Goal: Task Accomplishment & Management: Manage account settings

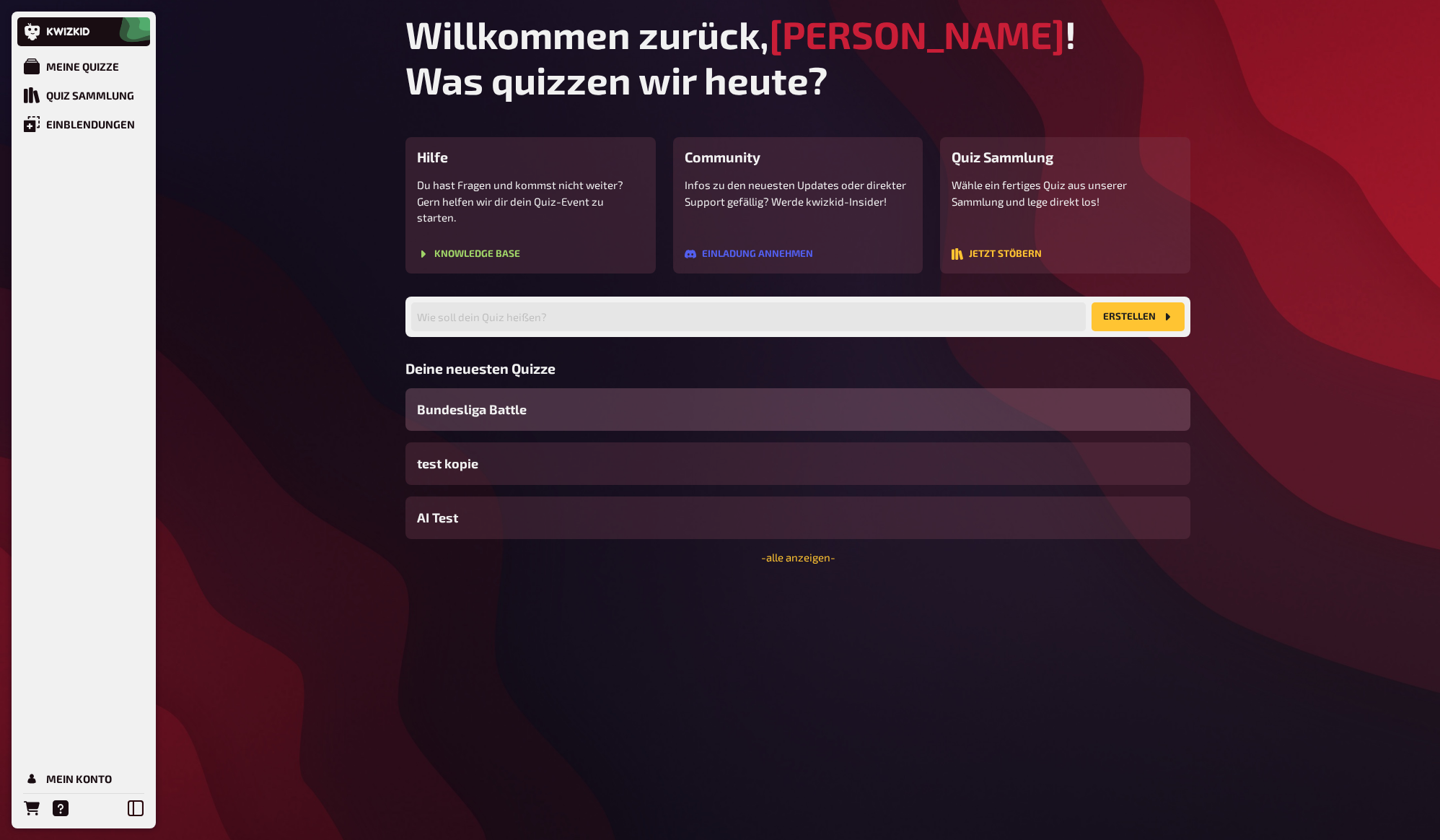
click at [1219, 276] on div "Meine Quizze Quiz Sammlung Einblendungen Mein Konto Willkommen zurück, [PERSON_…" at bounding box center [720, 420] width 1440 height 840
click at [847, 597] on div "Willkommen zurück, [PERSON_NAME] ! Was quizzen wir [DATE]? Hilfe Du hast Fragen…" at bounding box center [797, 420] width 808 height 840
click at [801, 551] on link "- alle anzeigen -" at bounding box center [799, 557] width 75 height 13
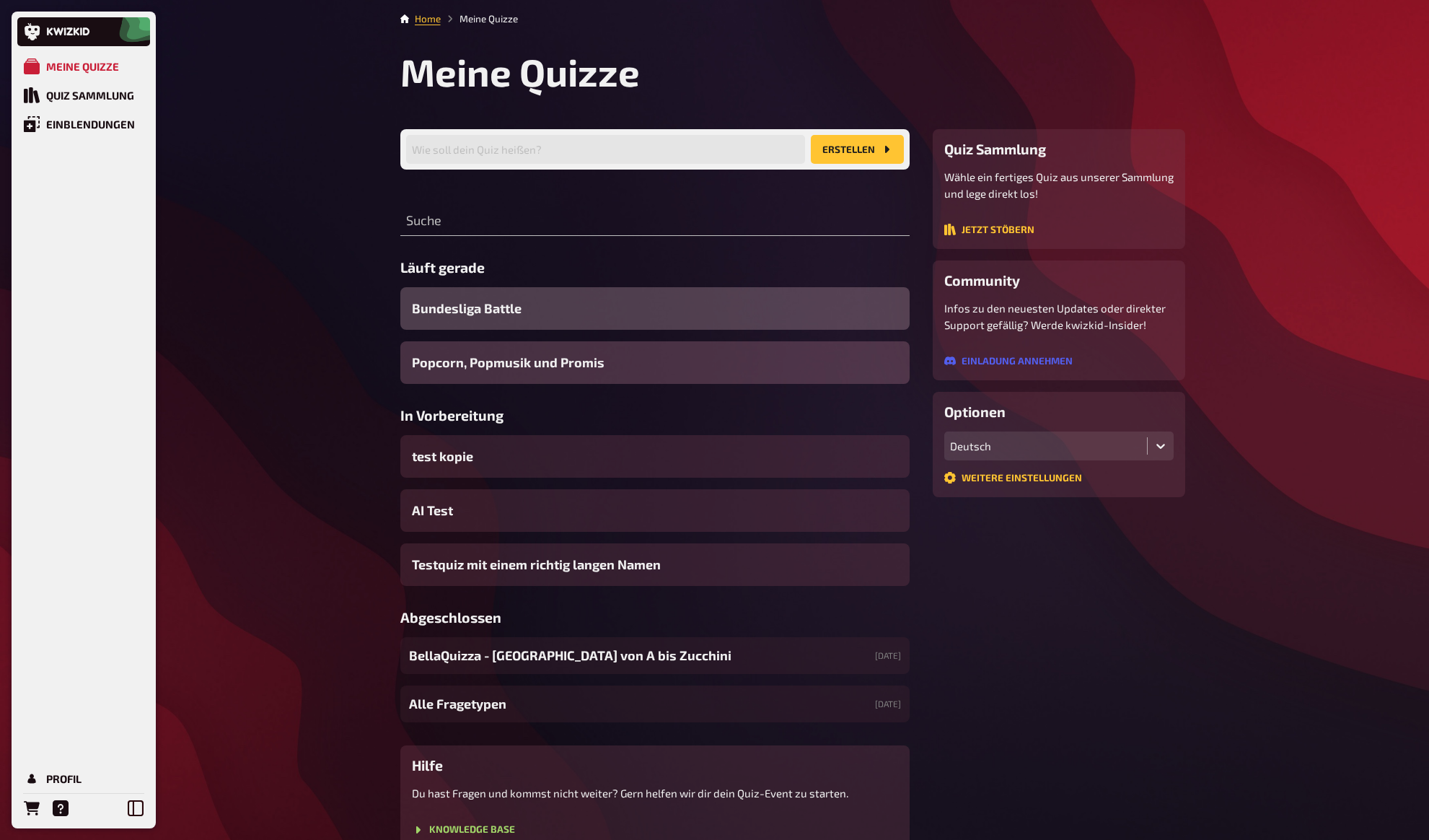
click at [447, 306] on span "Bundesliga Battle" at bounding box center [467, 308] width 110 height 19
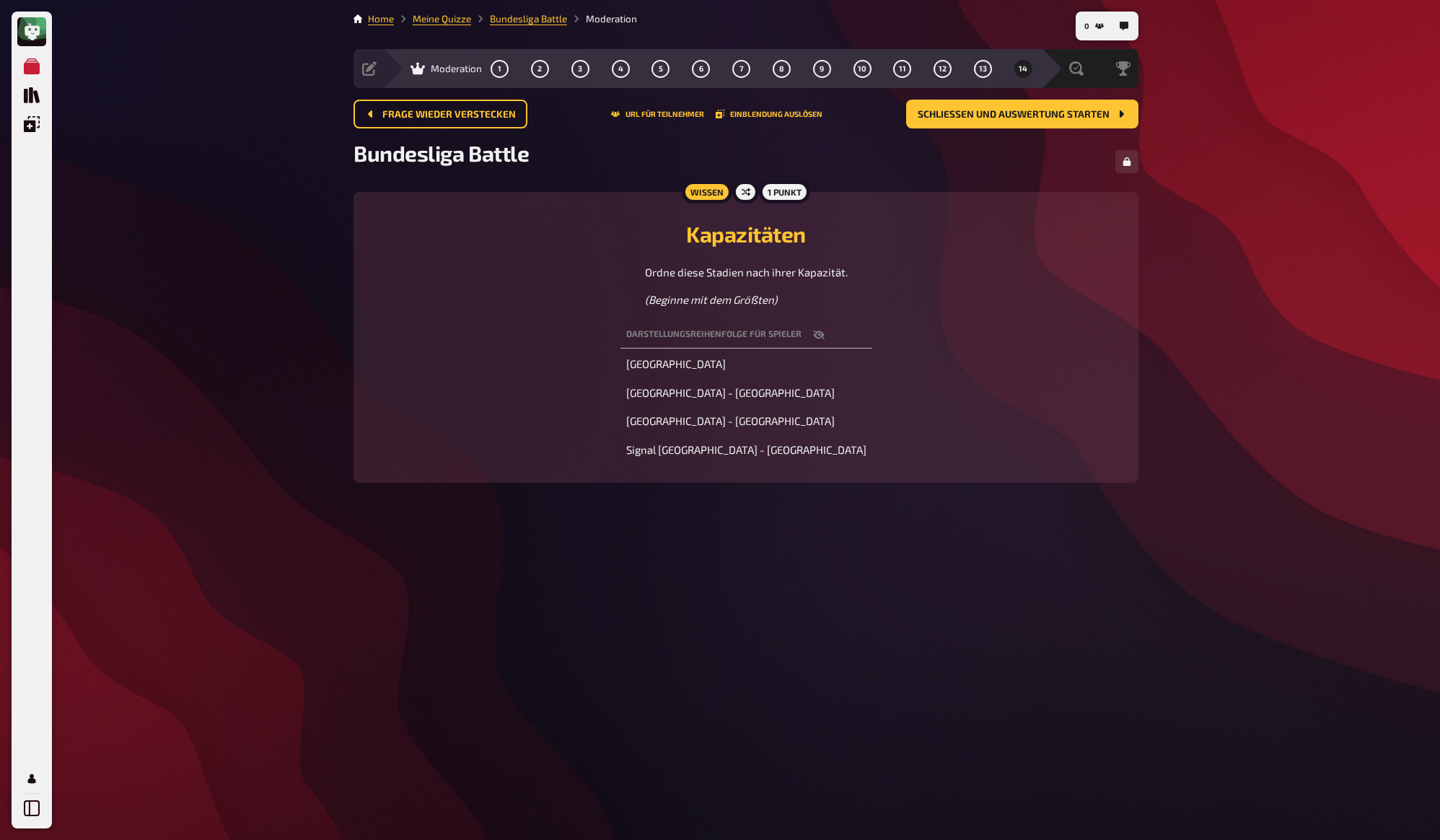
click at [271, 241] on div "Meine Quizze Quiz Sammlung Einblendungen Profil 0 Home Meine Quizze Bundesliga …" at bounding box center [720, 420] width 1440 height 840
click at [384, 17] on link "Home" at bounding box center [380, 19] width 26 height 12
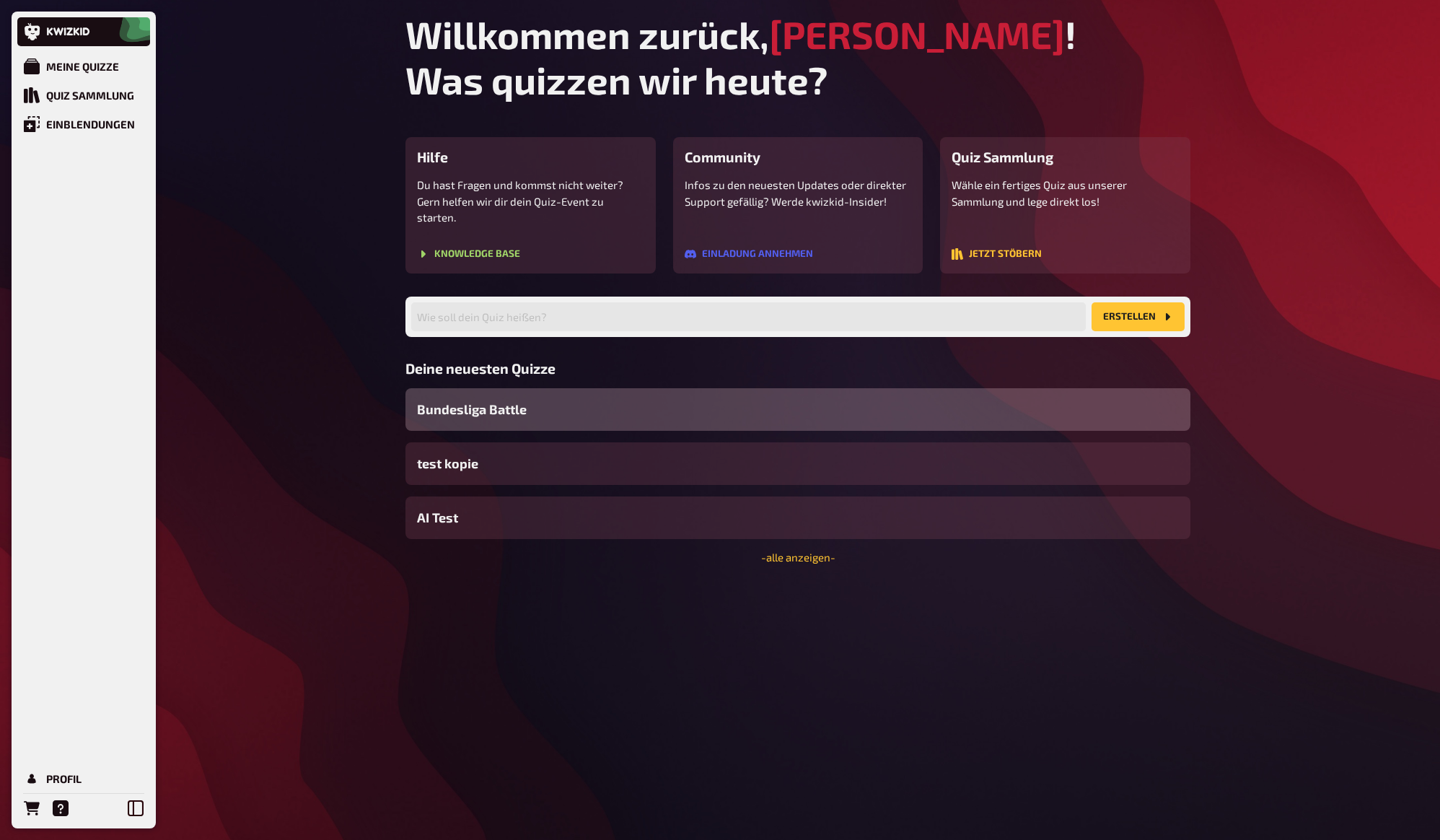
click at [475, 400] on span "Bundesliga Battle" at bounding box center [471, 409] width 110 height 19
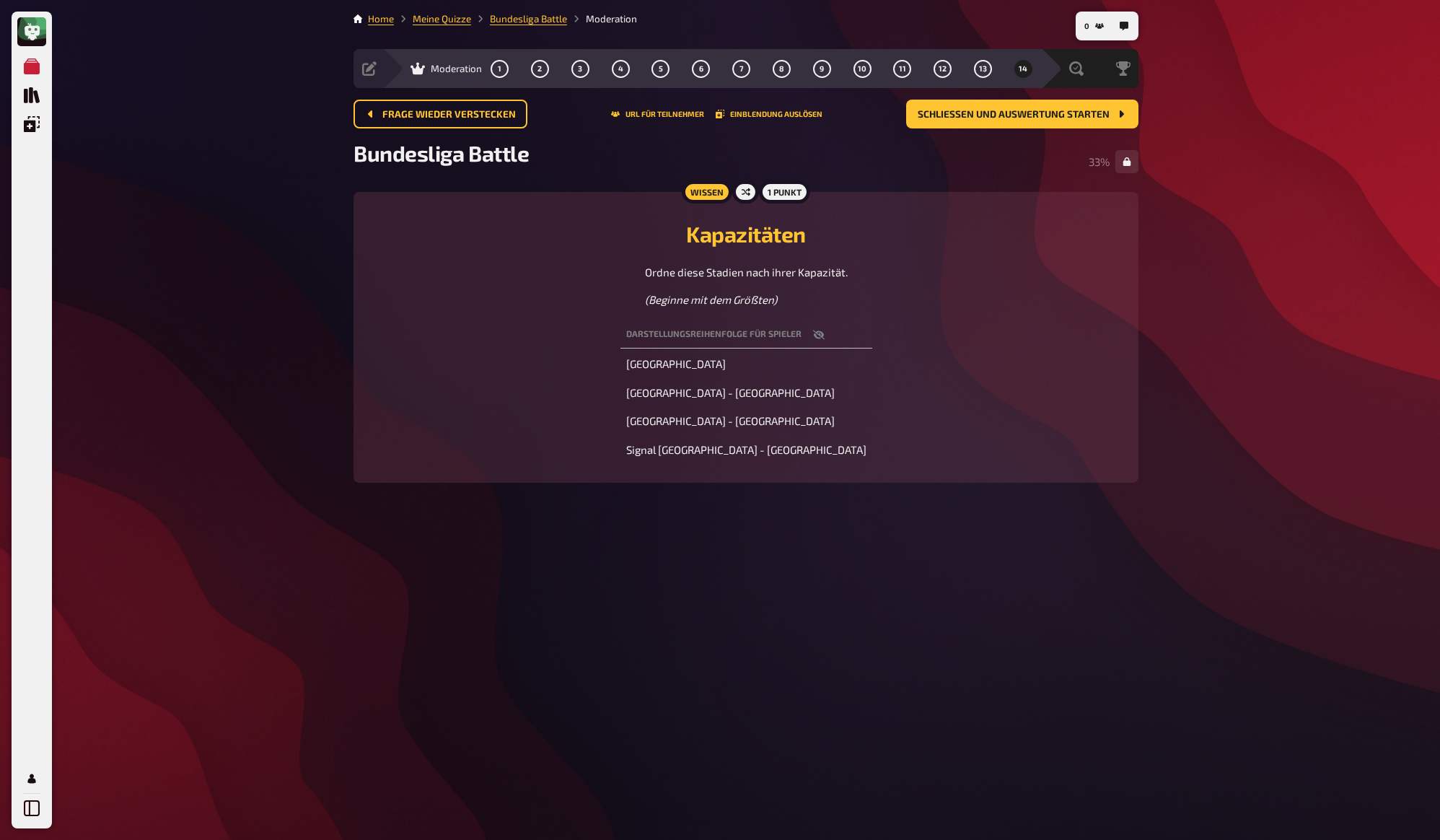
click at [258, 197] on div "Meine Quizze Quiz Sammlung Einblendungen Profil 0 Home Meine Quizze Bundesliga …" at bounding box center [720, 420] width 1440 height 840
click at [380, 70] on div "Vorbereitung" at bounding box center [401, 68] width 77 height 15
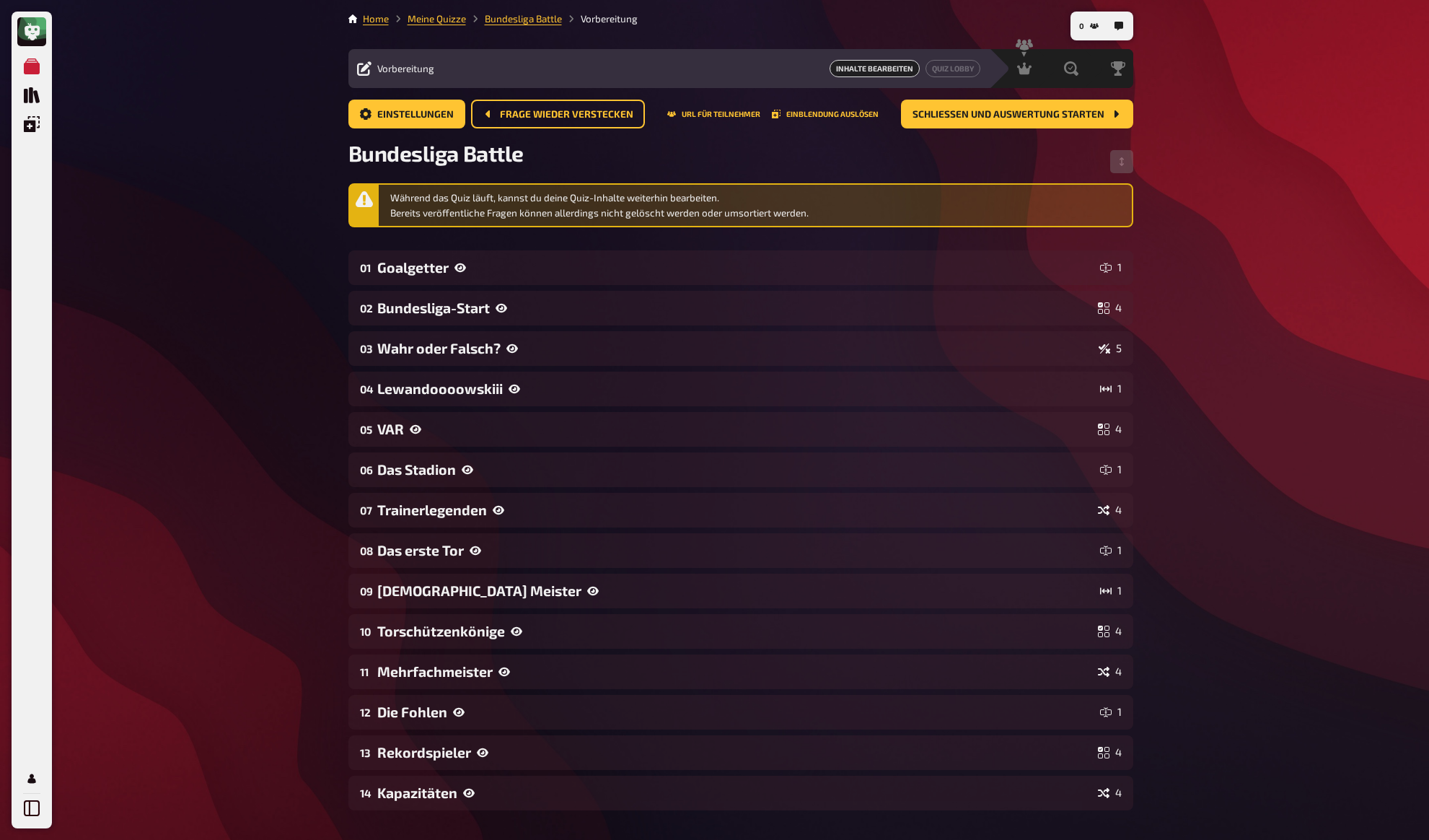
click at [278, 135] on div "Meine Quizze Quiz Sammlung Einblendungen Profil 0 Home Meine Quizze Bundesliga …" at bounding box center [714, 505] width 1429 height 1010
click at [387, 117] on span "Einstellungen" at bounding box center [415, 114] width 76 height 10
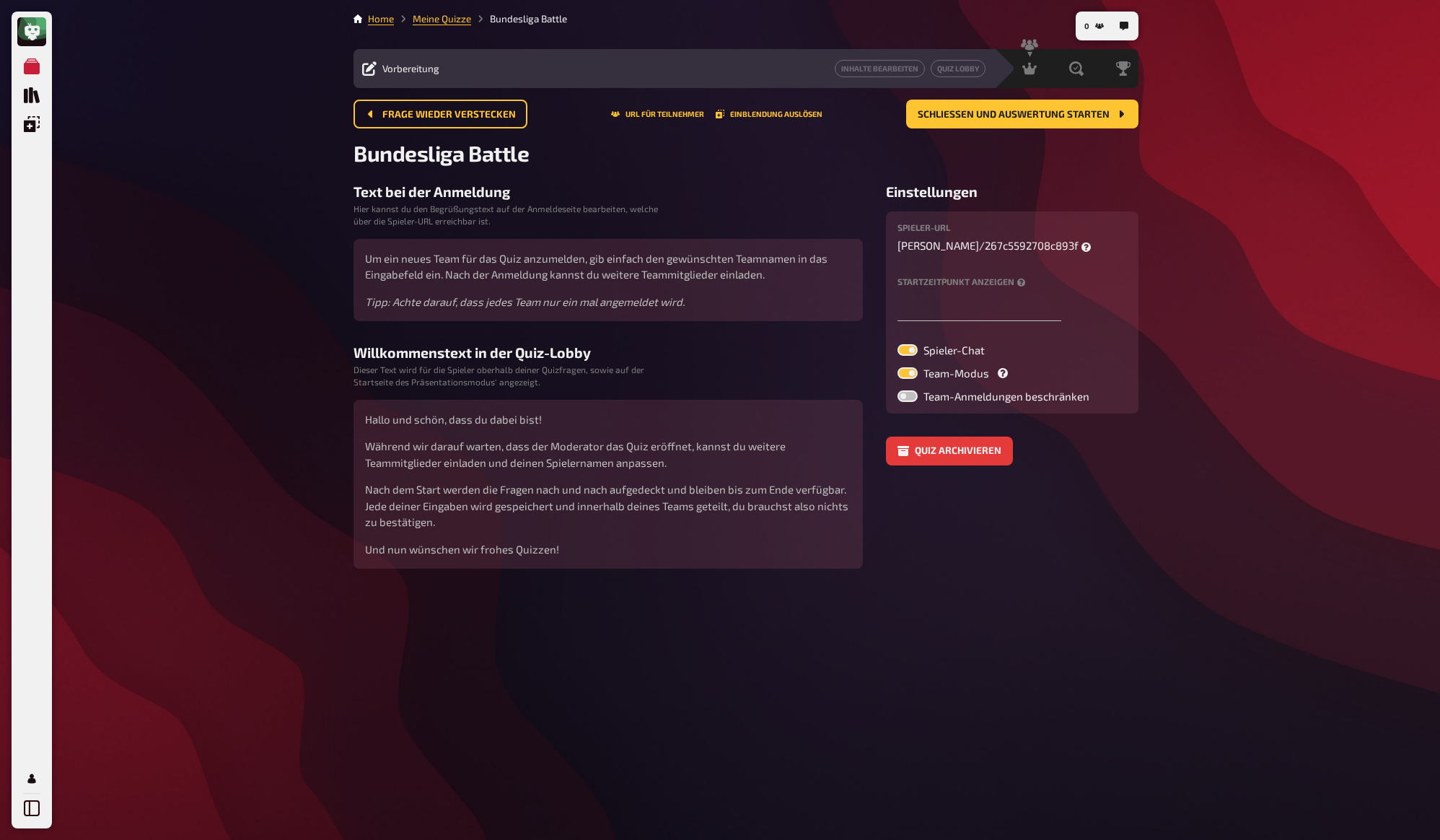
click at [267, 198] on div "Meine Quizze Quiz Sammlung Einblendungen Profil 0 Home Meine Quizze Bundesliga …" at bounding box center [720, 420] width 1440 height 840
click at [618, 156] on h2 "Bundesliga Battle" at bounding box center [745, 152] width 785 height 26
click at [891, 72] on button "Inhalte Bearbeiten" at bounding box center [880, 68] width 90 height 17
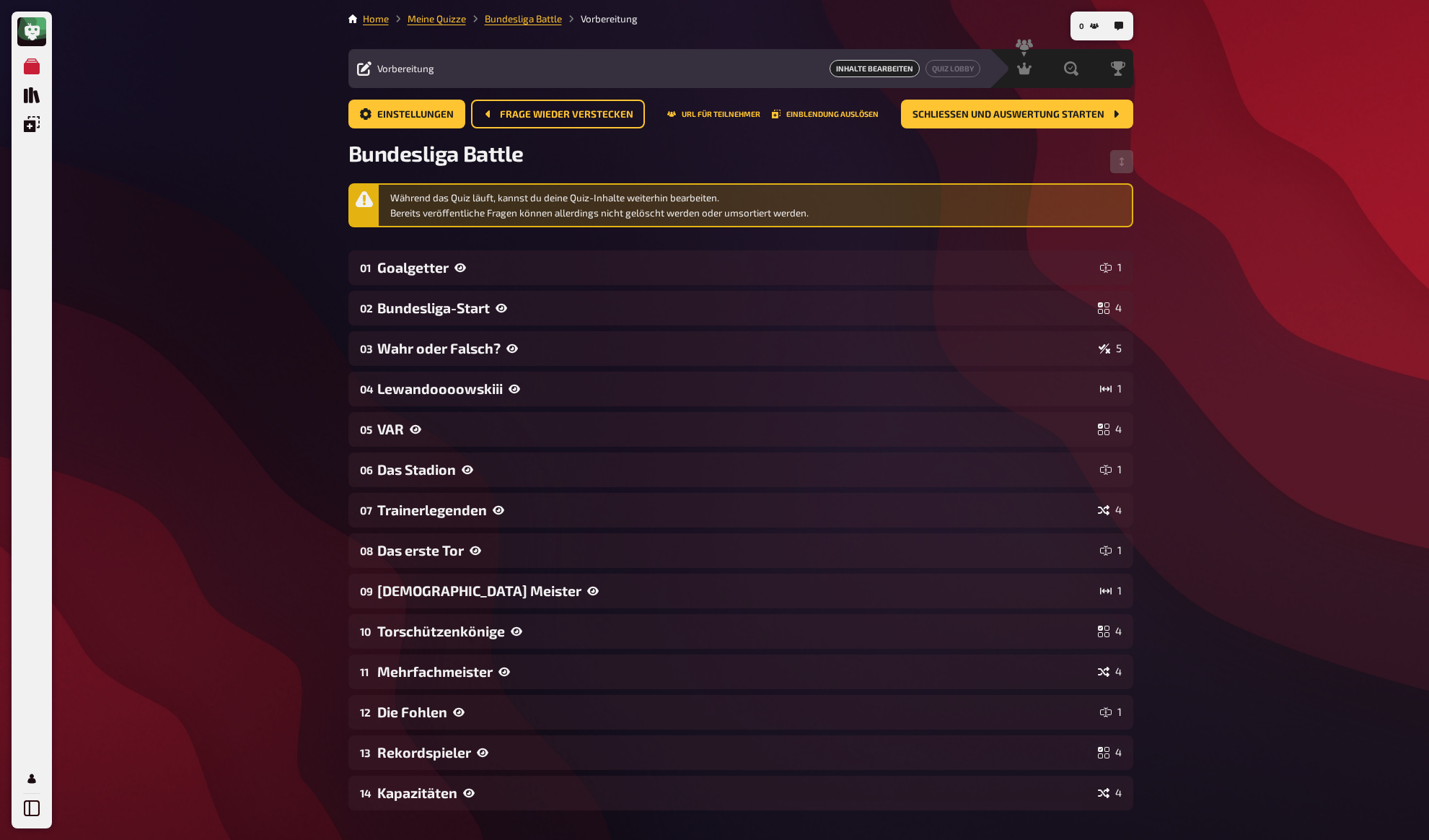
click at [1220, 110] on div "Meine Quizze Quiz Sammlung Einblendungen Profil 0 Home Meine Quizze Bundesliga …" at bounding box center [714, 505] width 1429 height 1010
click at [950, 67] on button "Quiz Lobby" at bounding box center [953, 68] width 54 height 17
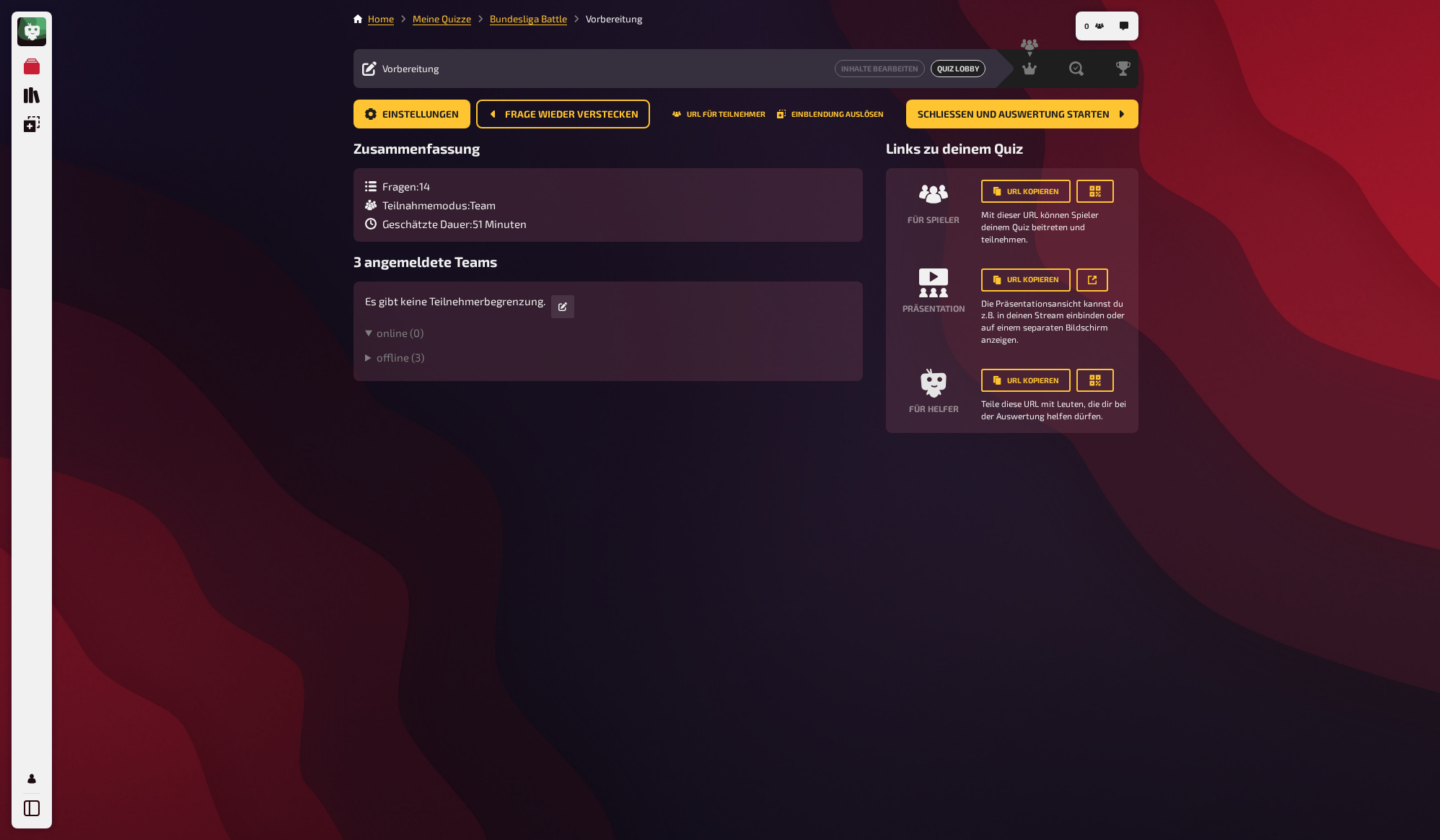
click at [238, 271] on div "Meine Quizze Quiz Sammlung Einblendungen Profil 0 Home Meine Quizze Bundesliga …" at bounding box center [720, 420] width 1440 height 840
click at [1095, 31] on button "0" at bounding box center [1095, 26] width 31 height 23
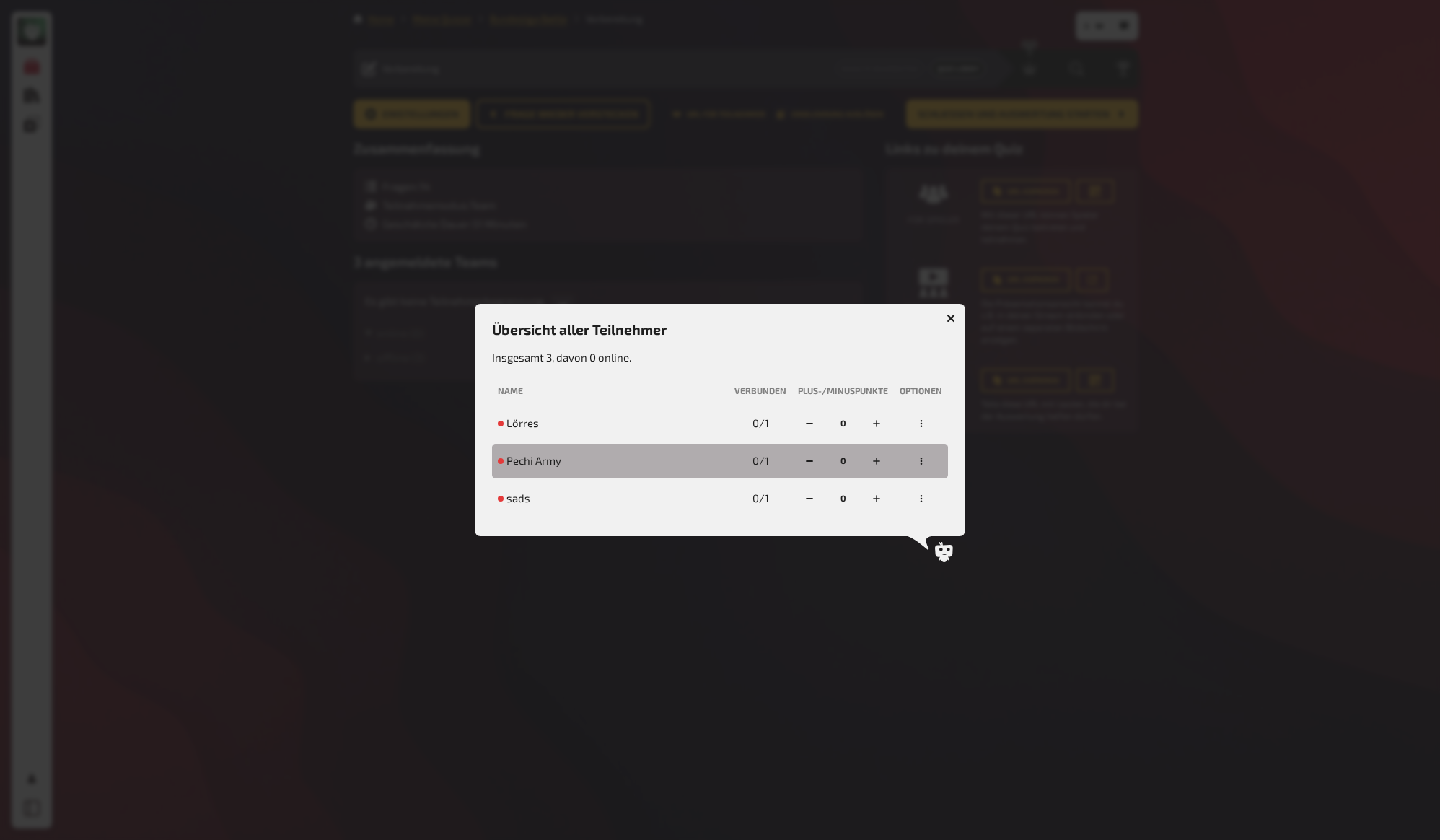
click at [875, 333] on h3 "Übersicht aller Teilnehmer" at bounding box center [720, 329] width 456 height 16
click at [1288, 366] on div at bounding box center [720, 420] width 1440 height 840
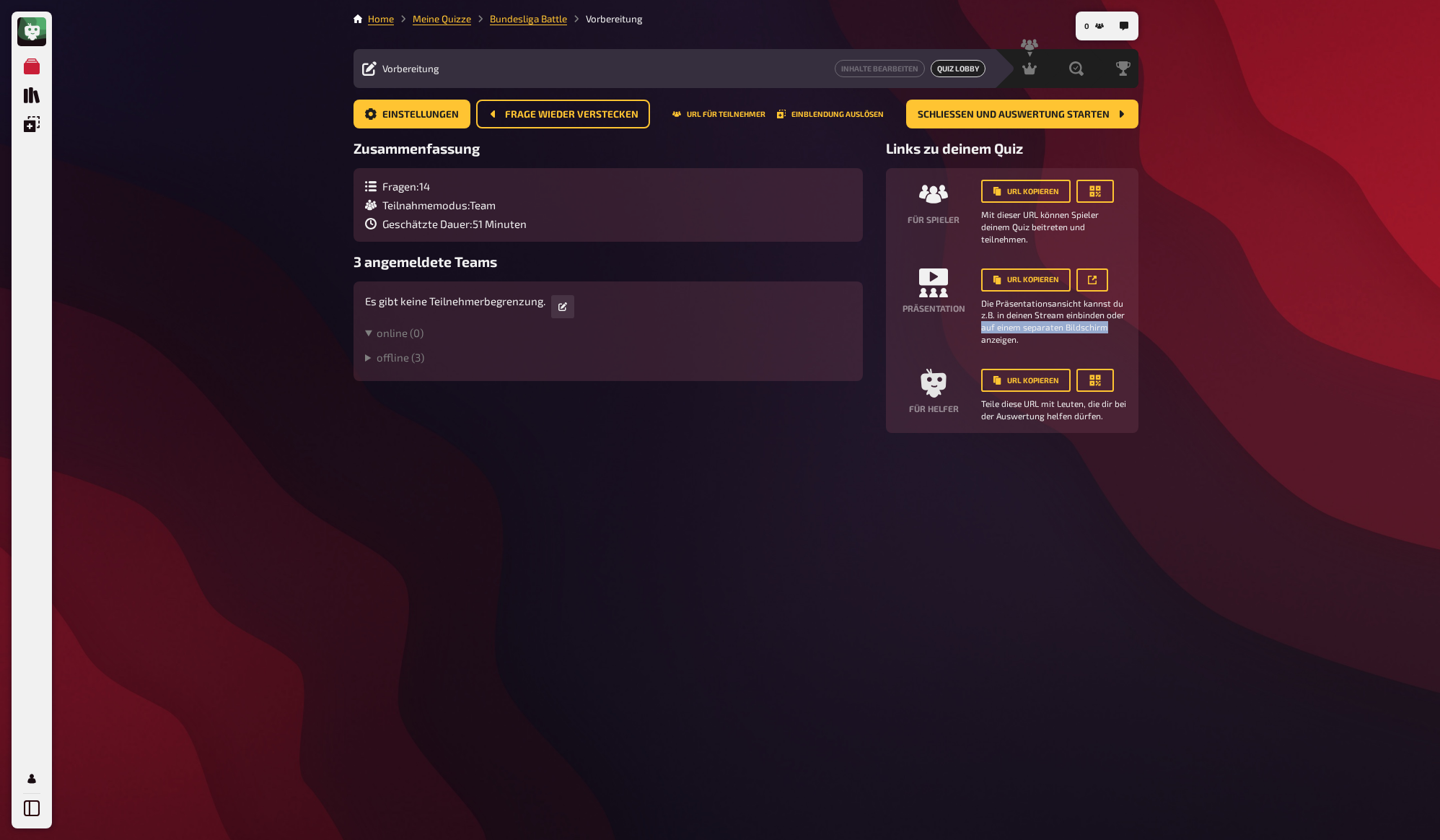
click at [1259, 322] on div "Meine Quizze Quiz Sammlung Einblendungen Profil 0 Home Meine Quizze Bundesliga …" at bounding box center [720, 420] width 1440 height 840
click at [1258, 322] on div "Meine Quizze Quiz Sammlung Einblendungen Profil 0 Home Meine Quizze Bundesliga …" at bounding box center [720, 420] width 1440 height 840
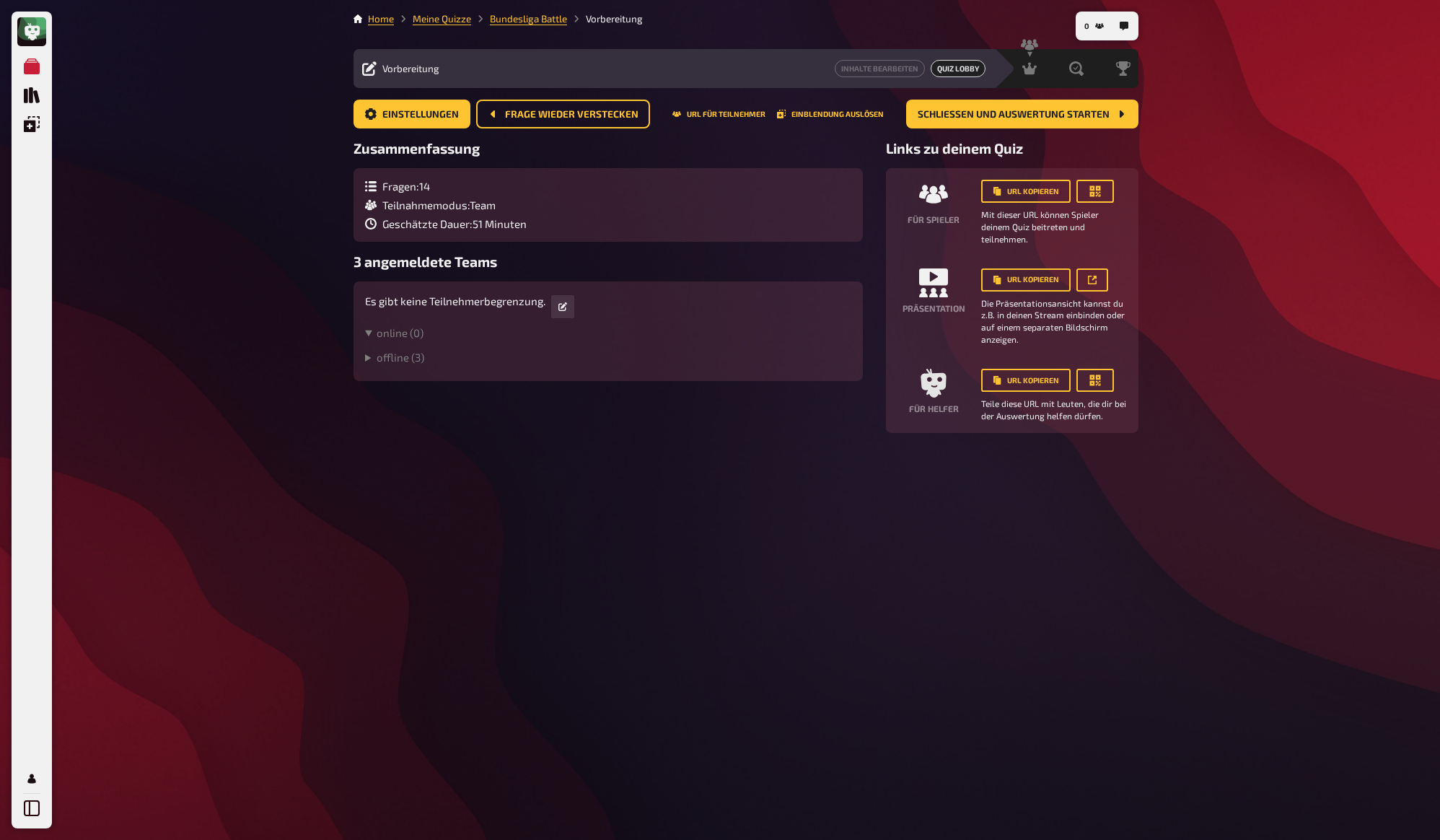
click at [785, 450] on div "0 Home Meine Quizze Bundesliga Battle Vorbereitung Vorbereitung Inhalte Bearbei…" at bounding box center [746, 420] width 808 height 840
click at [961, 67] on icon at bounding box center [958, 68] width 15 height 15
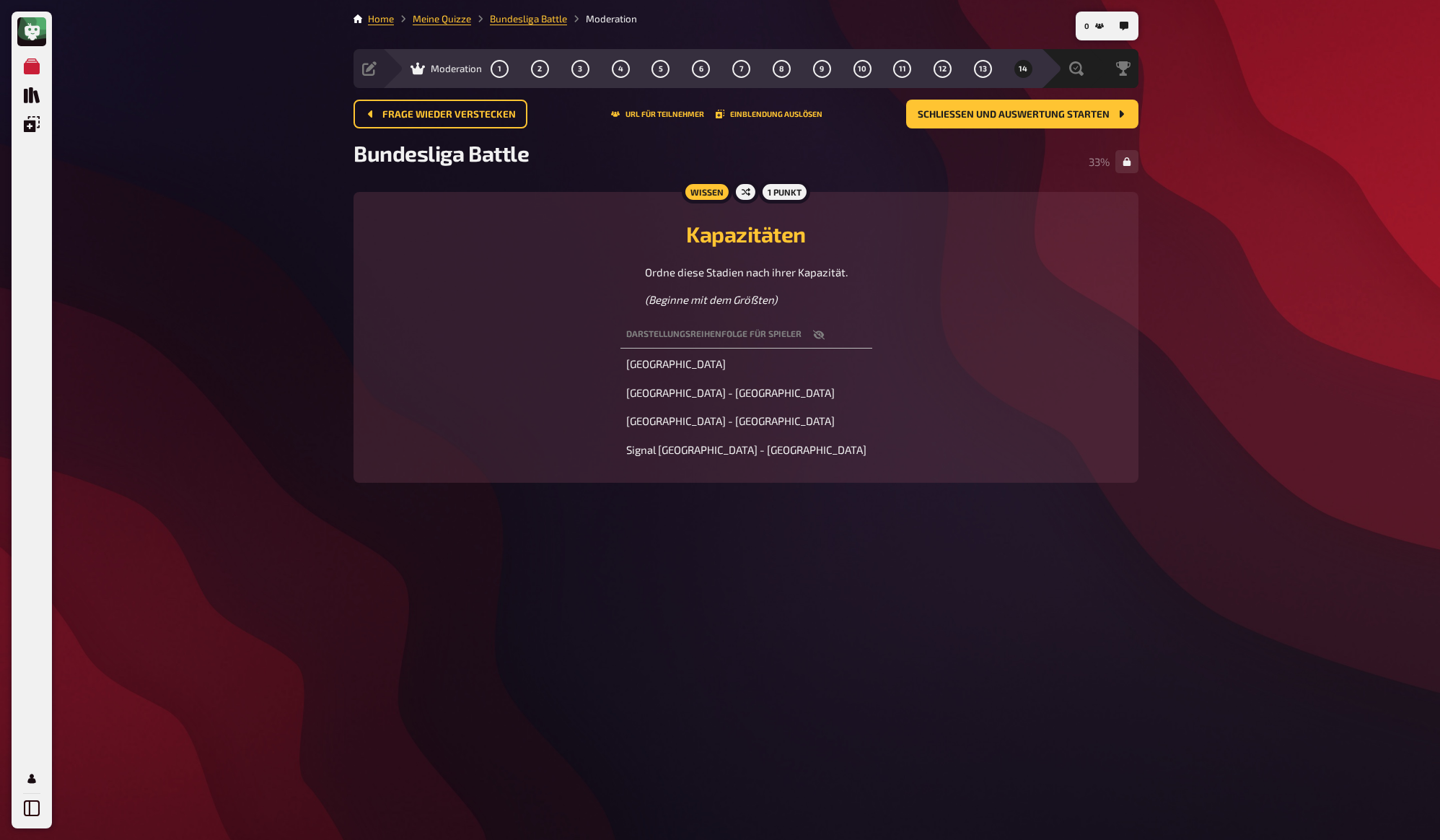
click at [1219, 194] on div "Meine Quizze Quiz Sammlung Einblendungen Profil 0 Home Meine Quizze Bundesliga …" at bounding box center [720, 420] width 1440 height 840
click at [1071, 72] on div "Auswertung" at bounding box center [1039, 68] width 100 height 15
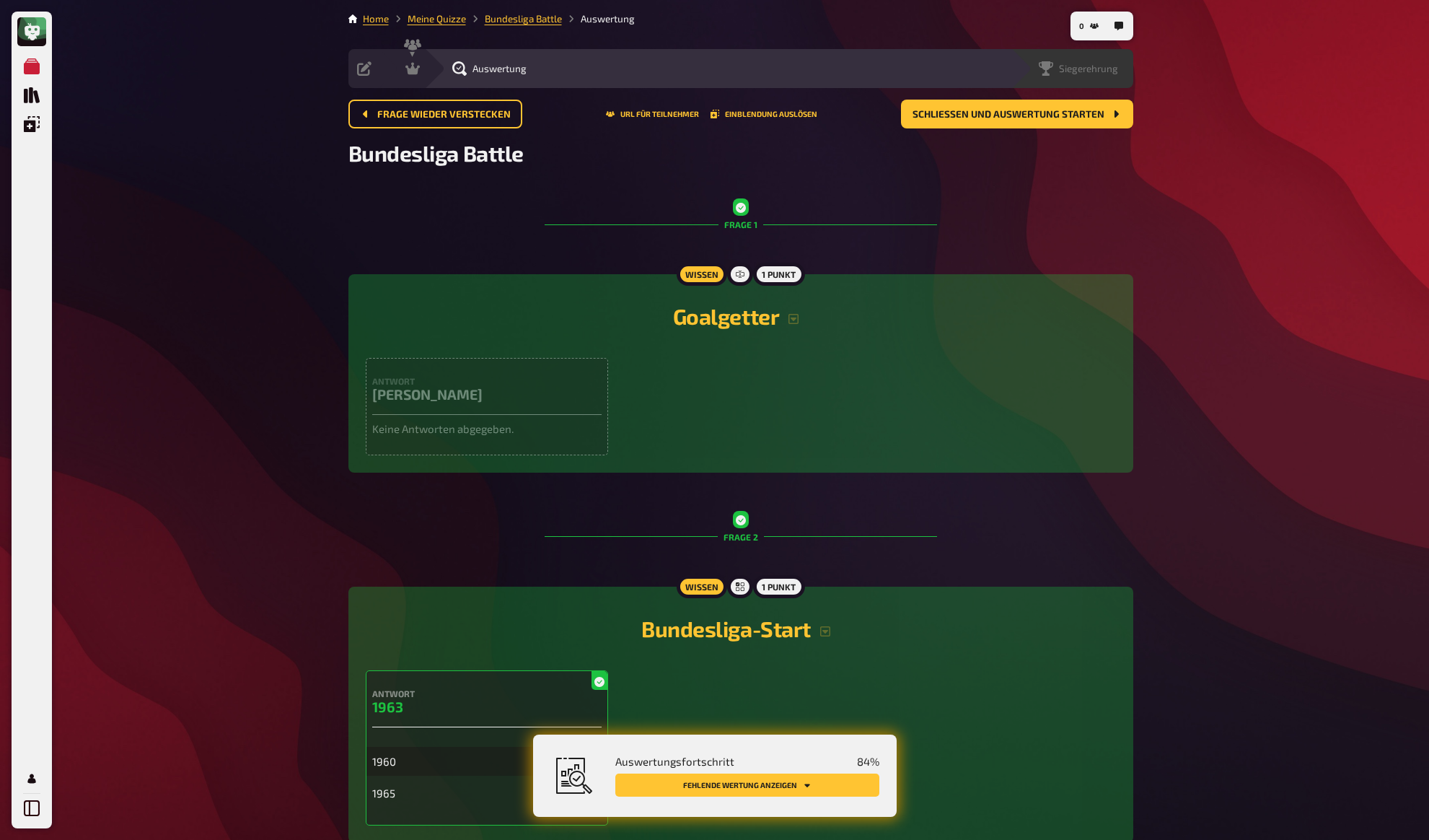
click at [1105, 70] on span "Siegerehrung" at bounding box center [1089, 68] width 59 height 12
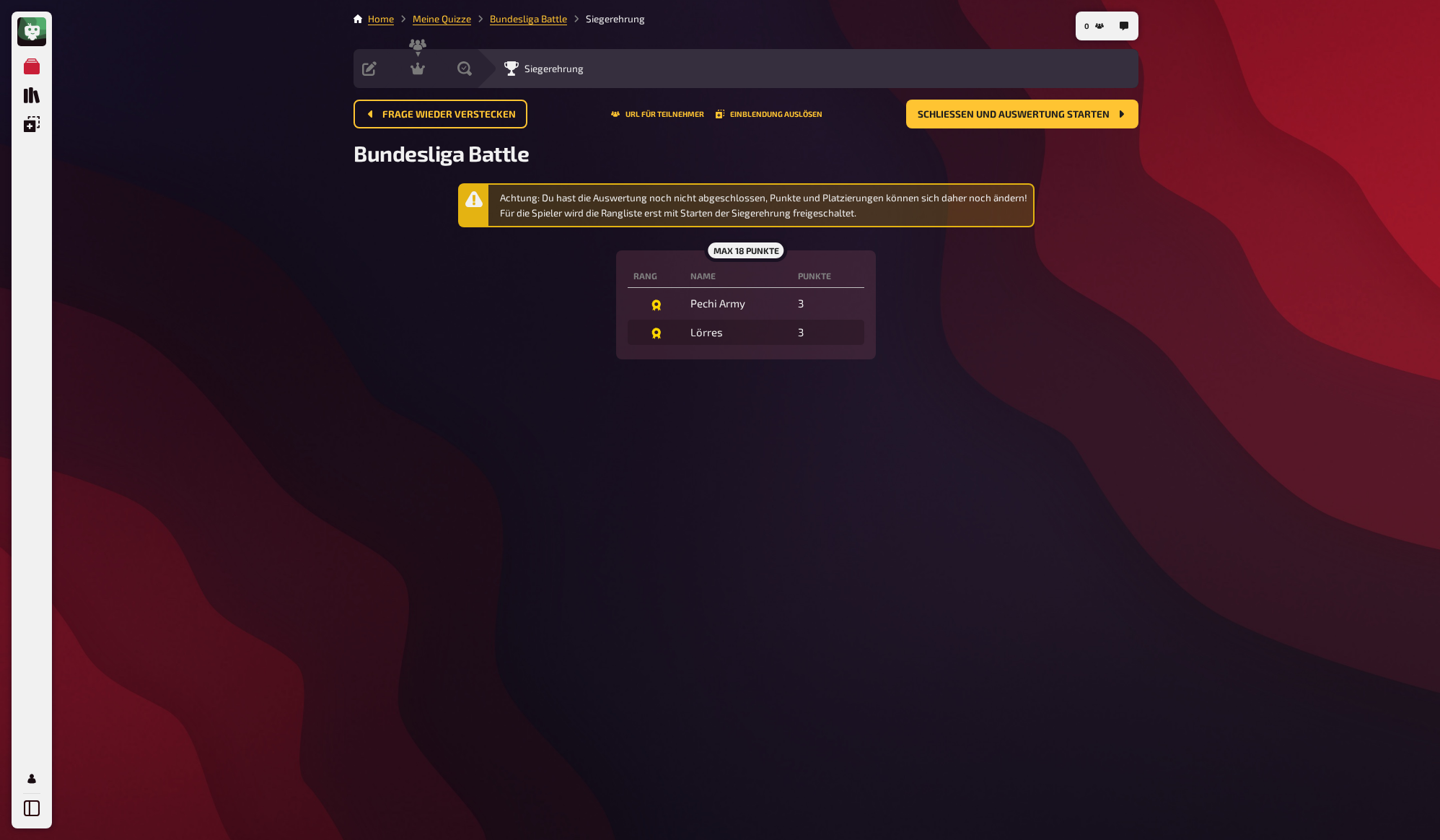
click at [1113, 205] on div "Achtung: Du hast die Auswertung noch nicht abgeschlossen, Punkte und Platzierun…" at bounding box center [745, 271] width 785 height 176
click at [1116, 154] on h2 "Bundesliga Battle" at bounding box center [745, 152] width 785 height 26
click at [35, 99] on icon "Quiz Sammlung" at bounding box center [32, 95] width 16 height 16
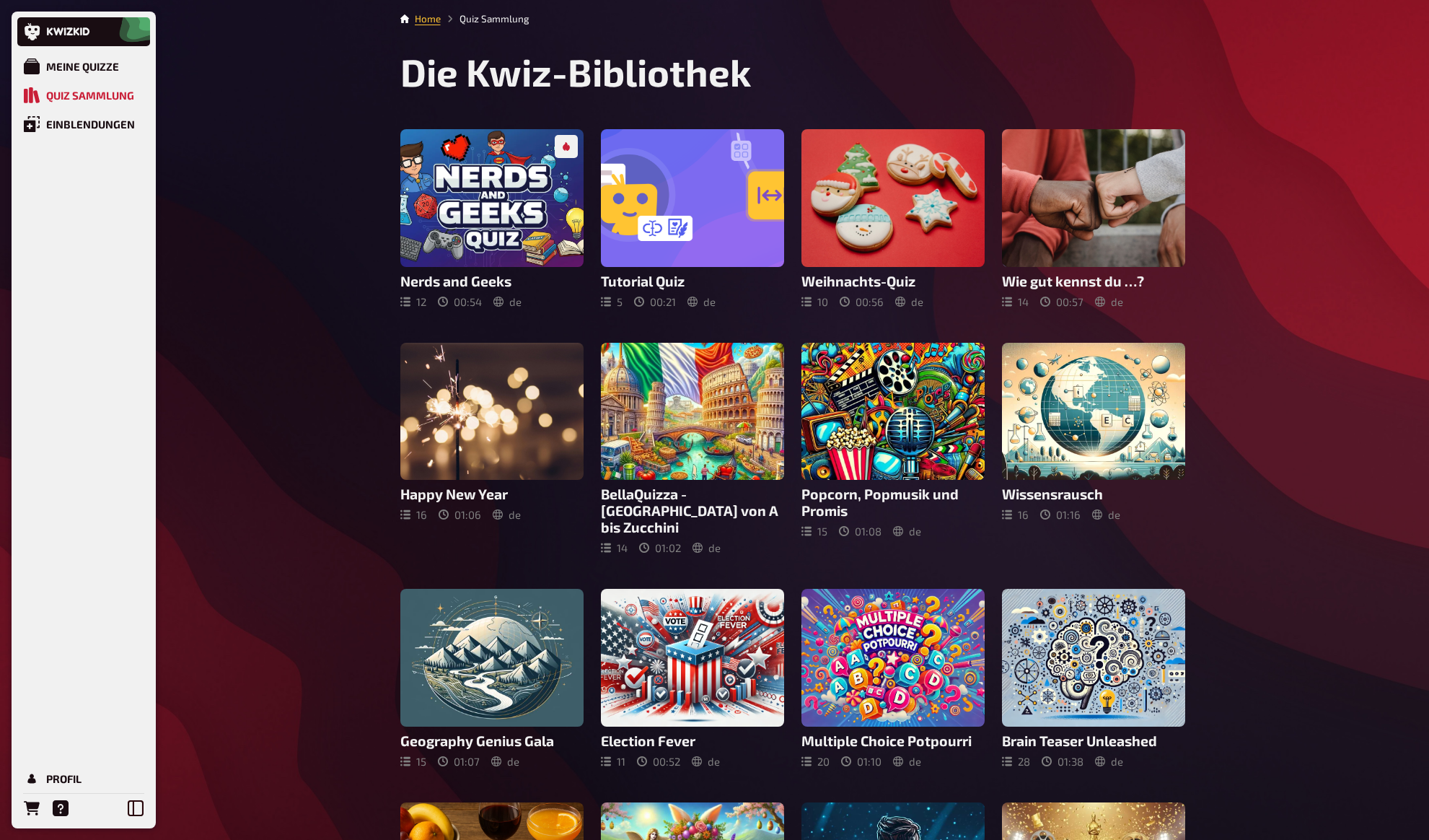
click at [250, 180] on div "Meine Quizze Quiz Sammlung Einblendungen Profil Home Quiz Sammlung Die Kwiz-Bib…" at bounding box center [714, 639] width 1429 height 1279
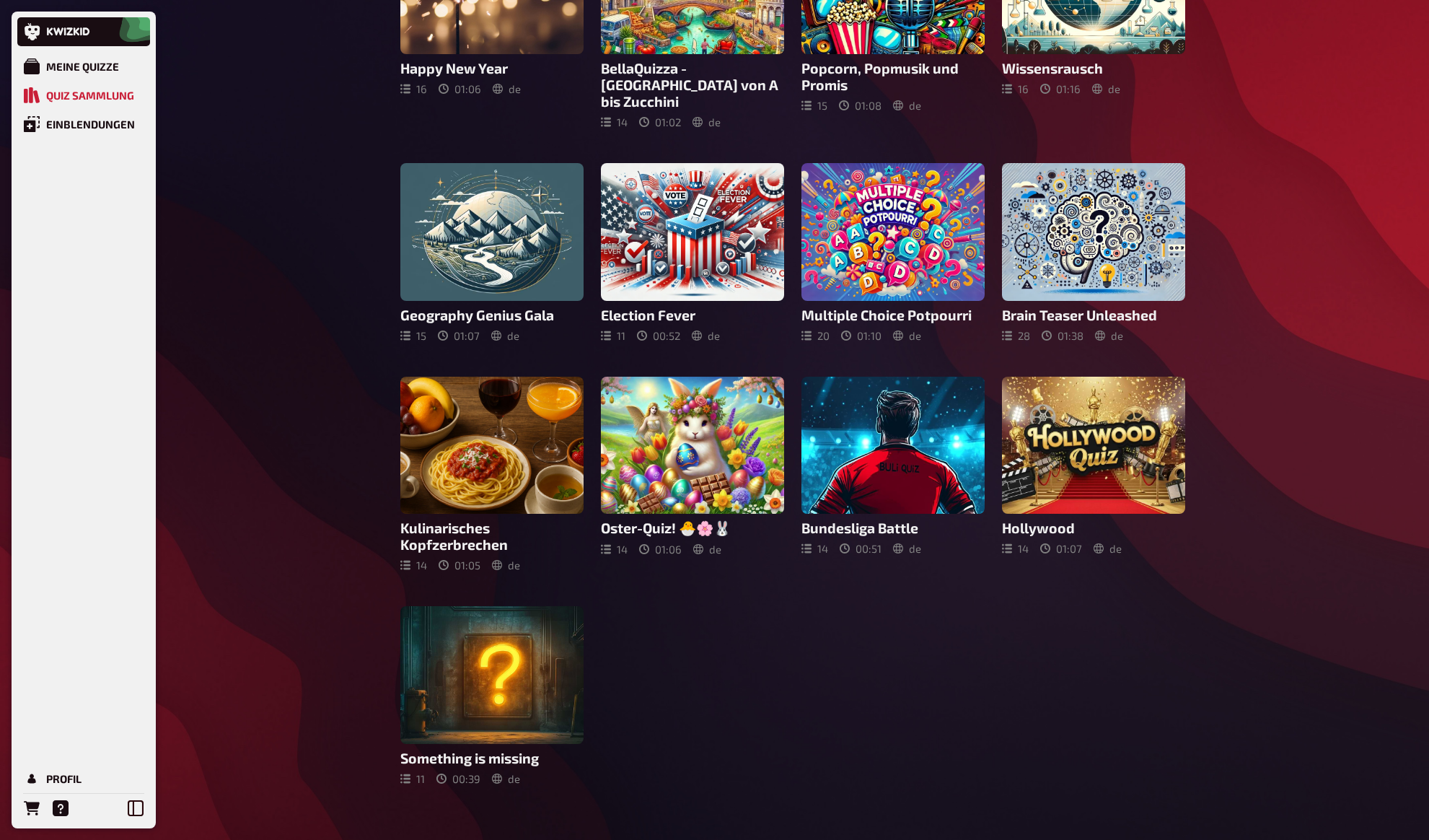
scroll to position [25, 0]
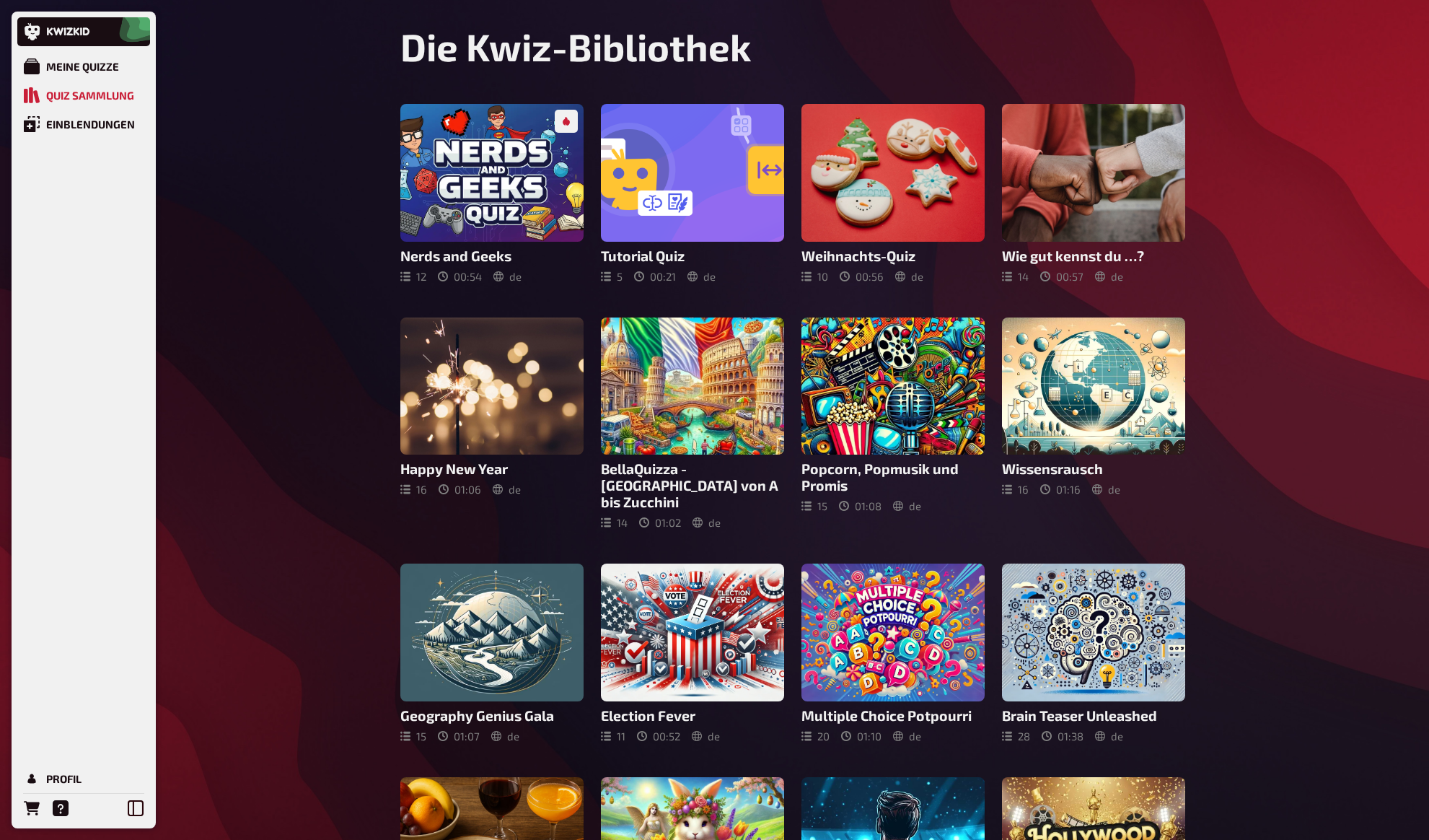
click at [250, 180] on div "Meine Quizze Quiz Sammlung Einblendungen Profil Home Quiz Sammlung Die Kwiz-Bib…" at bounding box center [714, 614] width 1429 height 1279
click at [102, 123] on div "Einblendungen" at bounding box center [90, 124] width 89 height 13
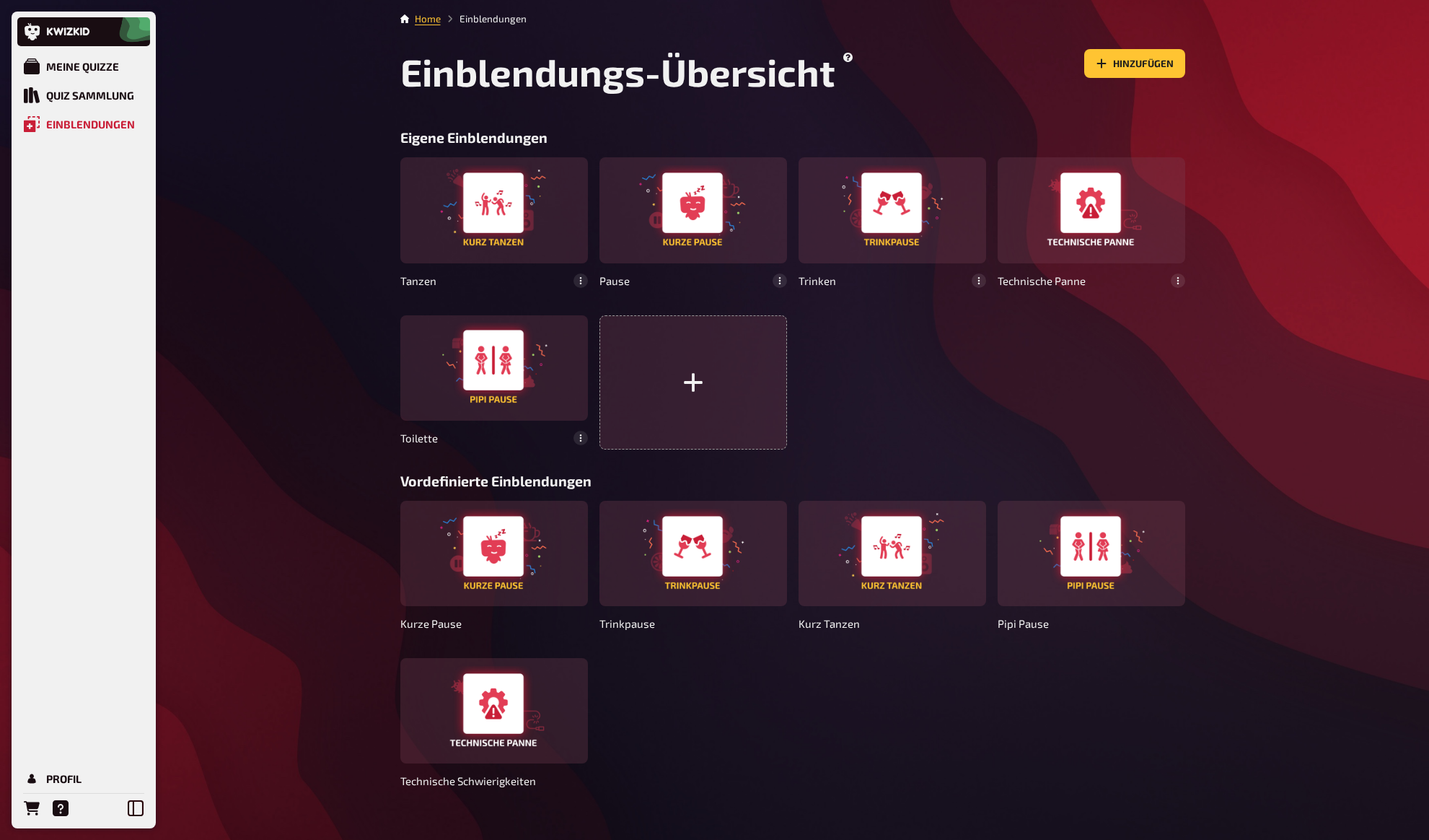
click at [282, 191] on div "Meine Quizze Quiz Sammlung Einblendungen Profil Home Einblendungen Einblendungs…" at bounding box center [714, 430] width 1429 height 861
click at [275, 195] on div "Meine Quizze Quiz Sammlung Einblendungen Profil Home Einblendungen Einblendungs…" at bounding box center [714, 430] width 1429 height 861
click at [271, 201] on div "Meine Quizze Quiz Sammlung Einblendungen Profil Home Einblendungen Einblendungs…" at bounding box center [714, 430] width 1429 height 861
click at [866, 403] on div "Tanzen Pause Trinken Technische Panne Toilette" at bounding box center [793, 303] width 785 height 292
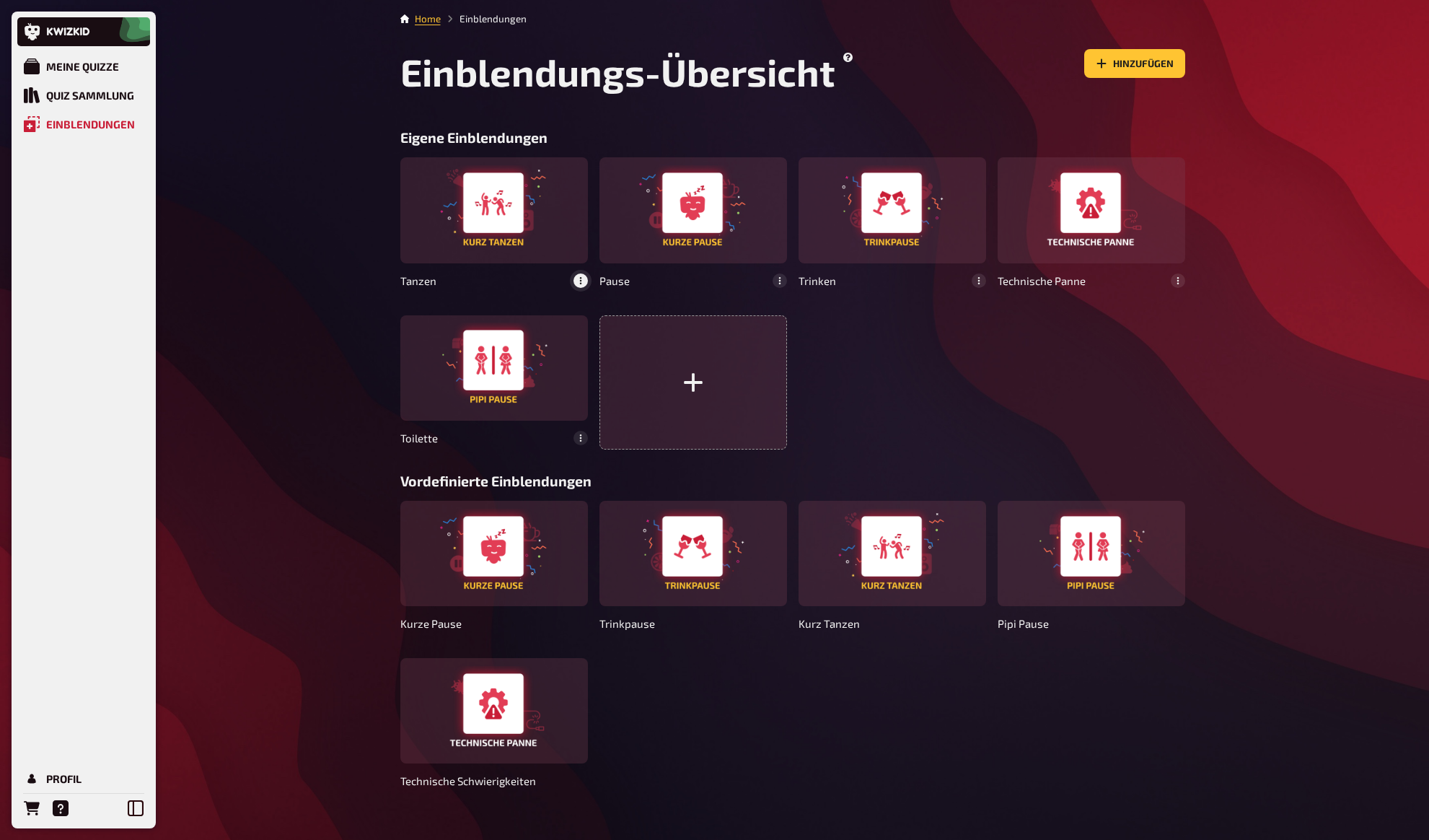
click at [581, 279] on icon "button" at bounding box center [580, 280] width 9 height 9
click at [563, 254] on div "löschen" at bounding box center [553, 251] width 57 height 11
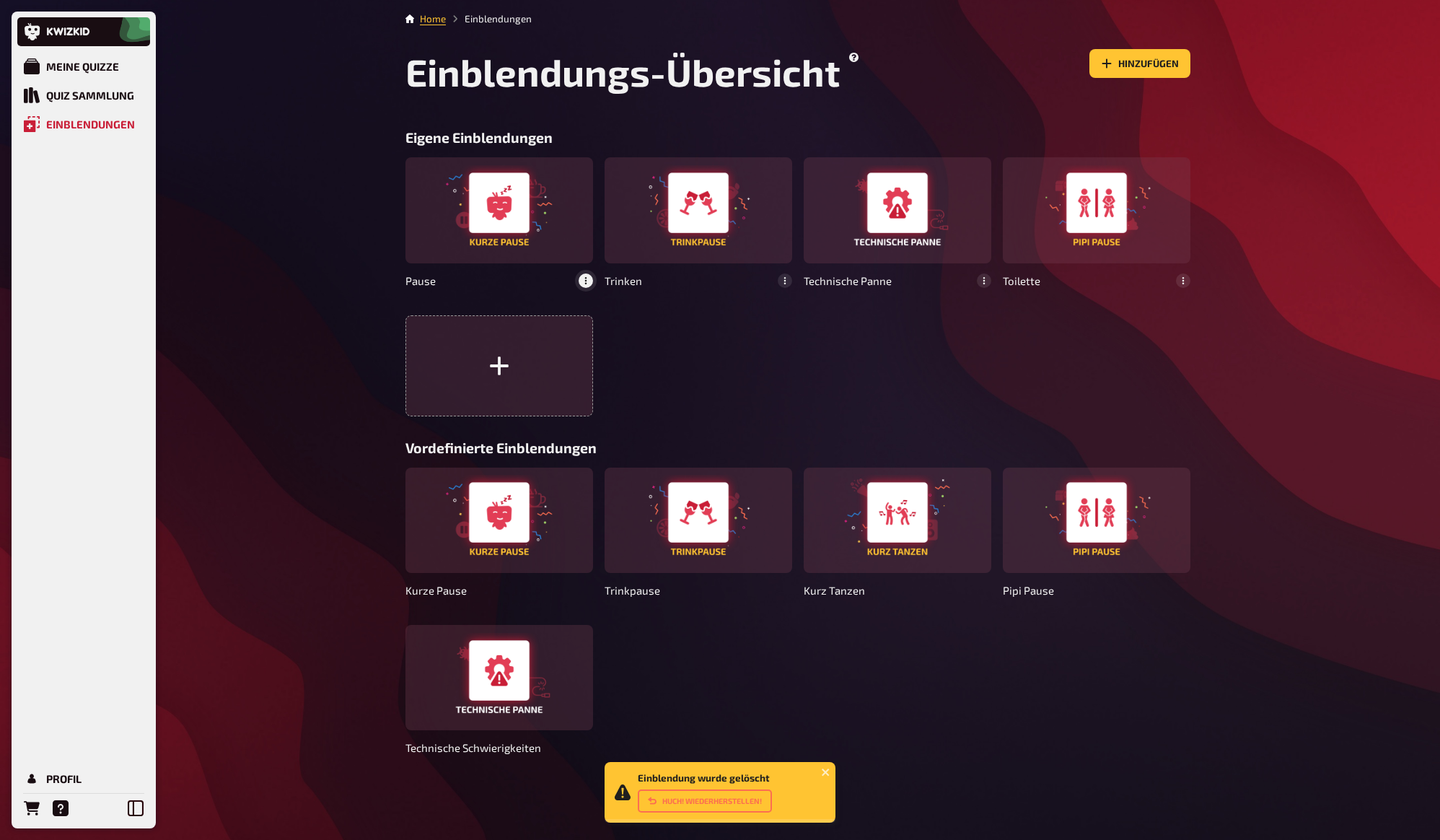
click at [588, 281] on icon "button" at bounding box center [586, 280] width 9 height 9
click at [566, 255] on div "löschen" at bounding box center [559, 251] width 57 height 11
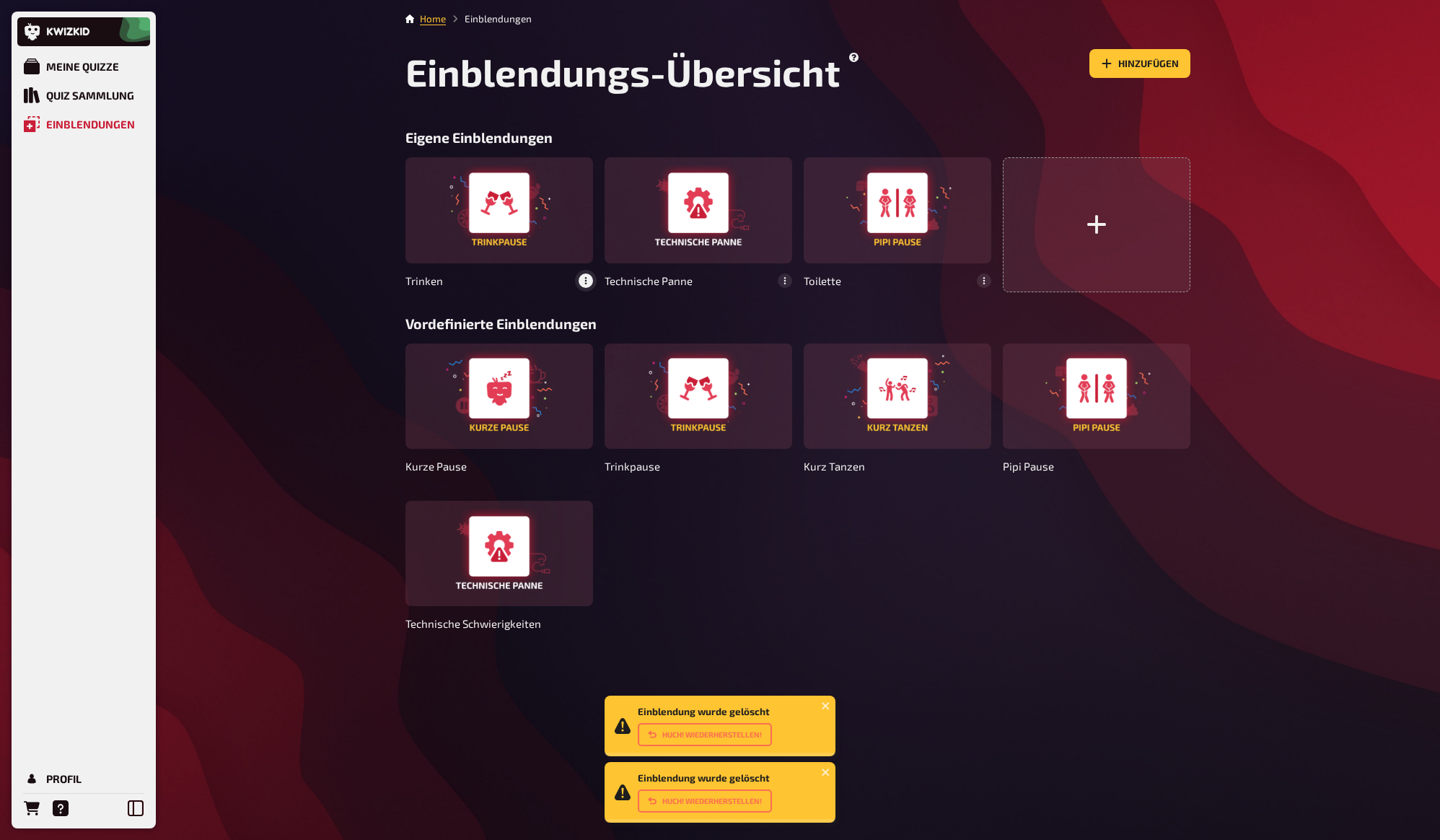
click at [583, 281] on icon "button" at bounding box center [586, 280] width 9 height 9
click at [561, 253] on div "löschen" at bounding box center [559, 251] width 57 height 11
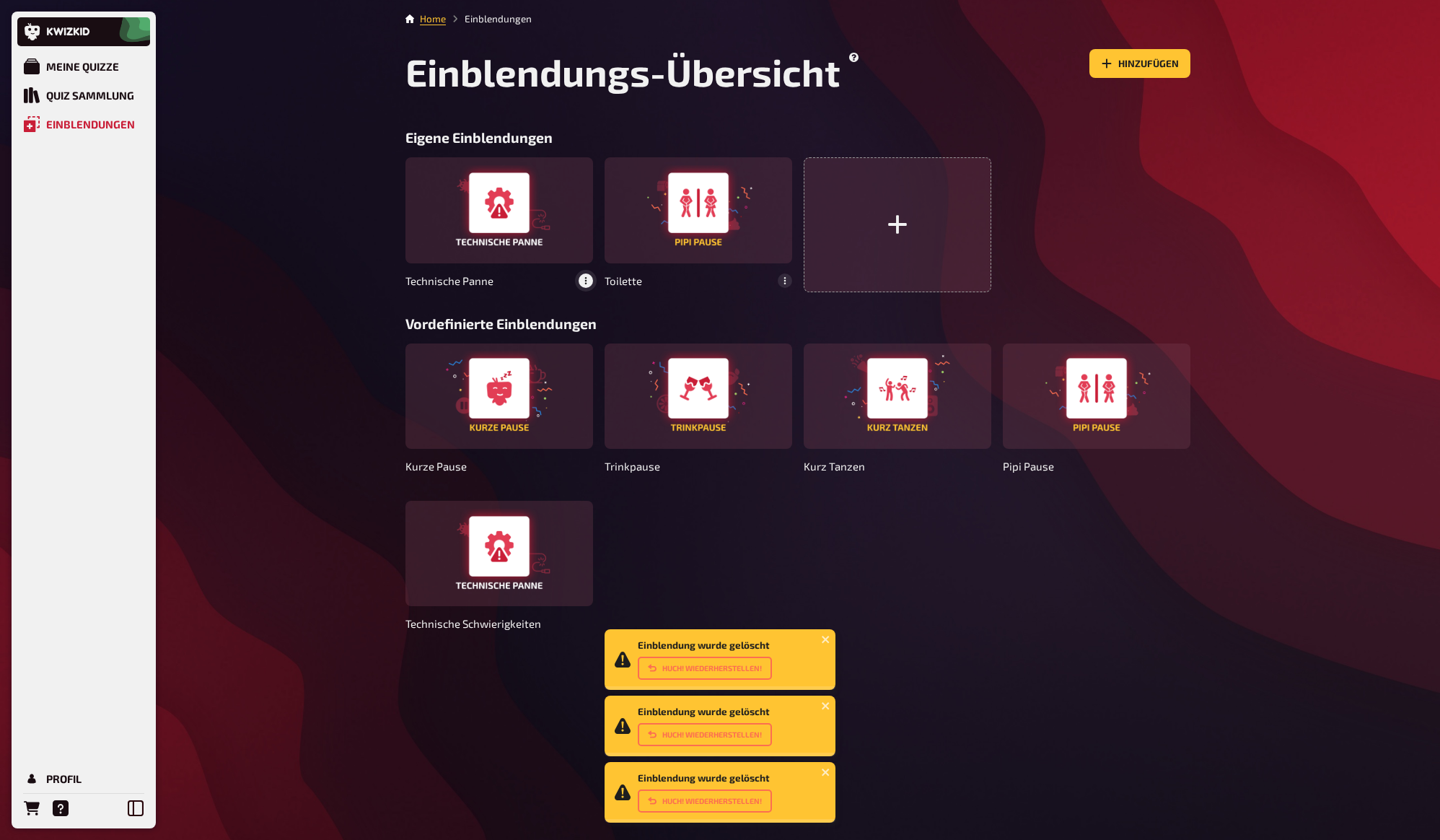
click at [585, 279] on icon "button" at bounding box center [586, 280] width 9 height 9
click at [555, 243] on button "bearbeiten" at bounding box center [559, 234] width 68 height 16
click at [581, 275] on button "button" at bounding box center [582, 281] width 23 height 23
click at [585, 279] on icon "button" at bounding box center [586, 280] width 9 height 9
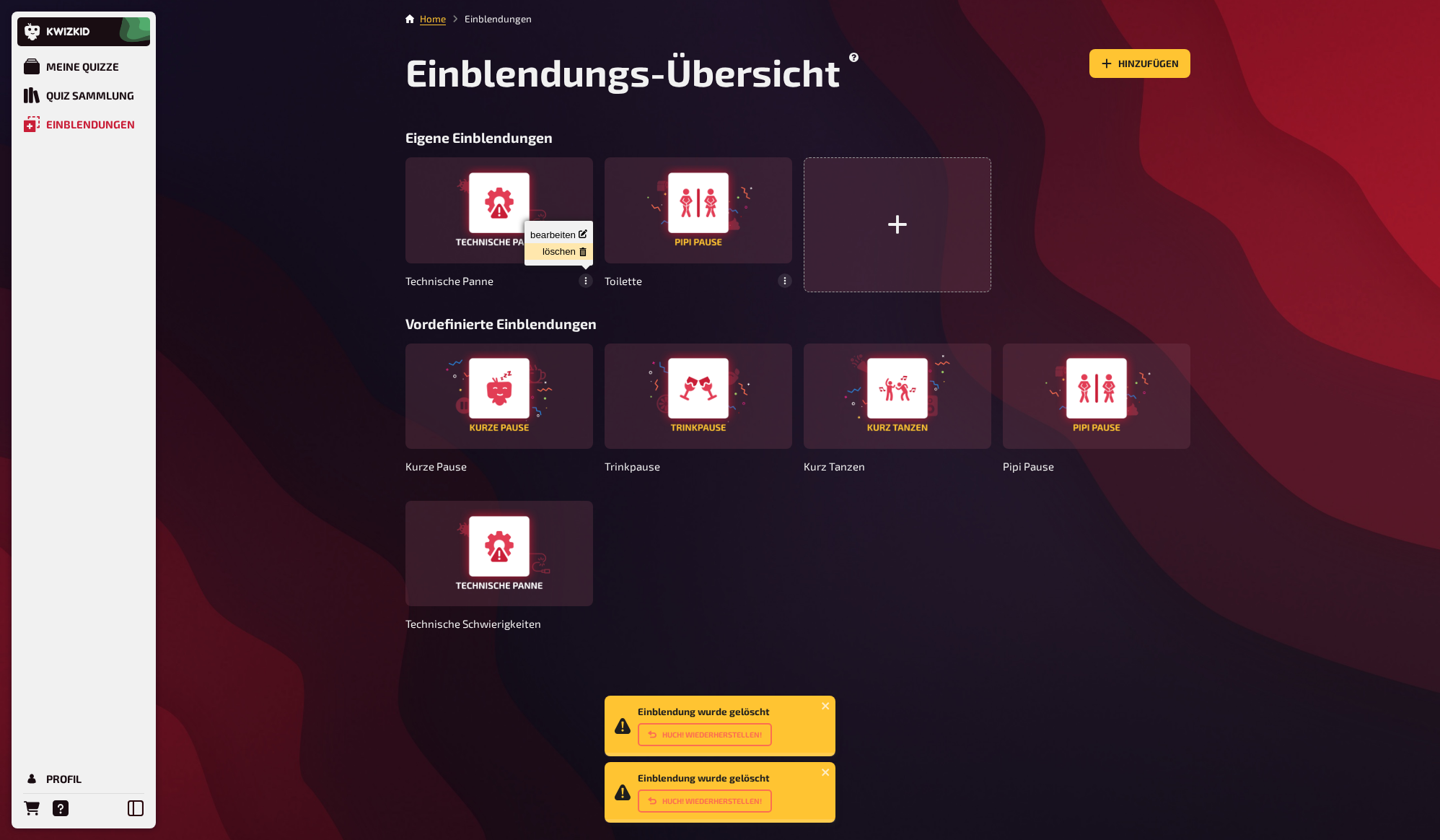
click at [561, 247] on div "löschen" at bounding box center [559, 251] width 57 height 11
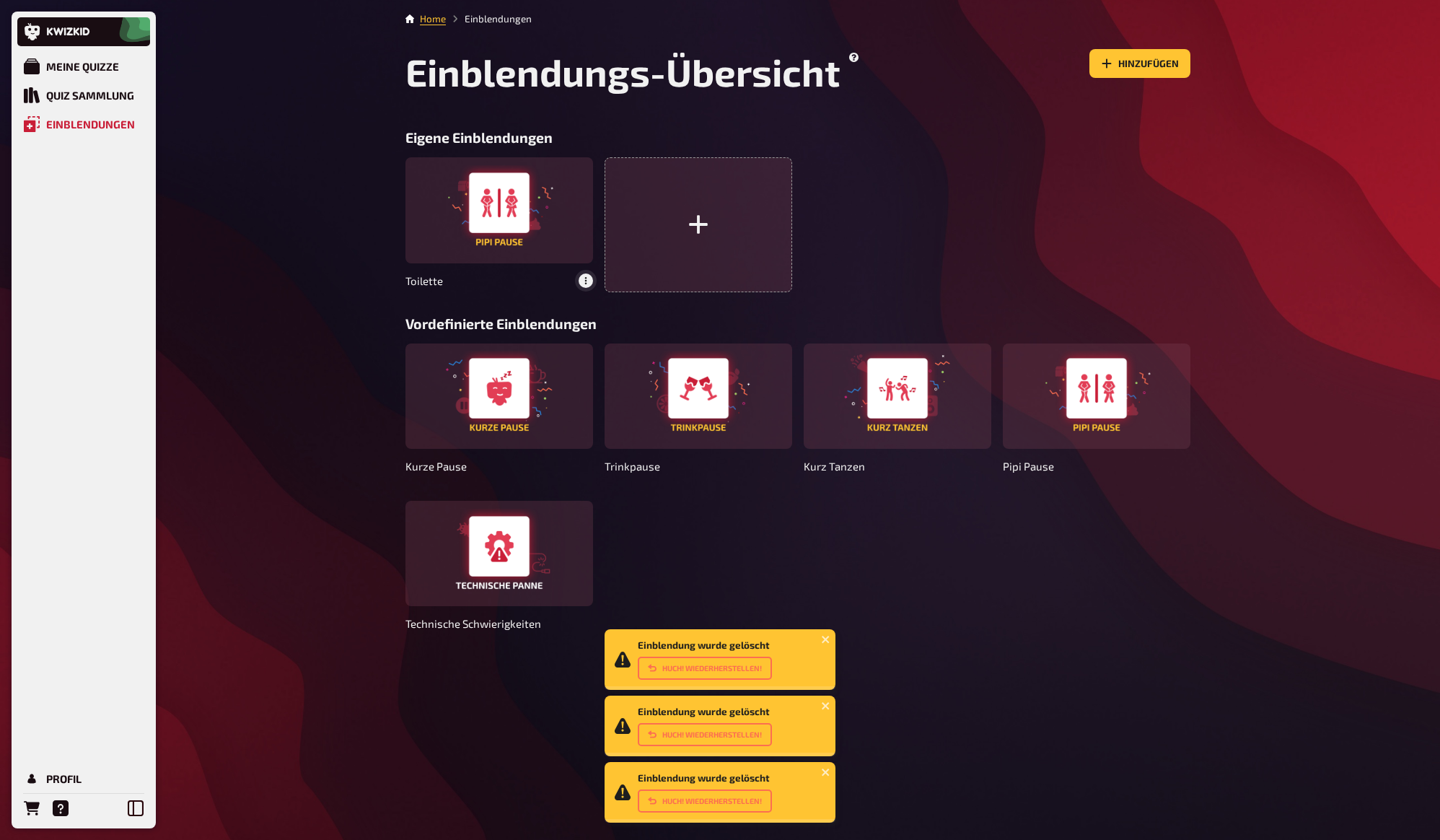
click at [588, 284] on icon "button" at bounding box center [586, 280] width 9 height 9
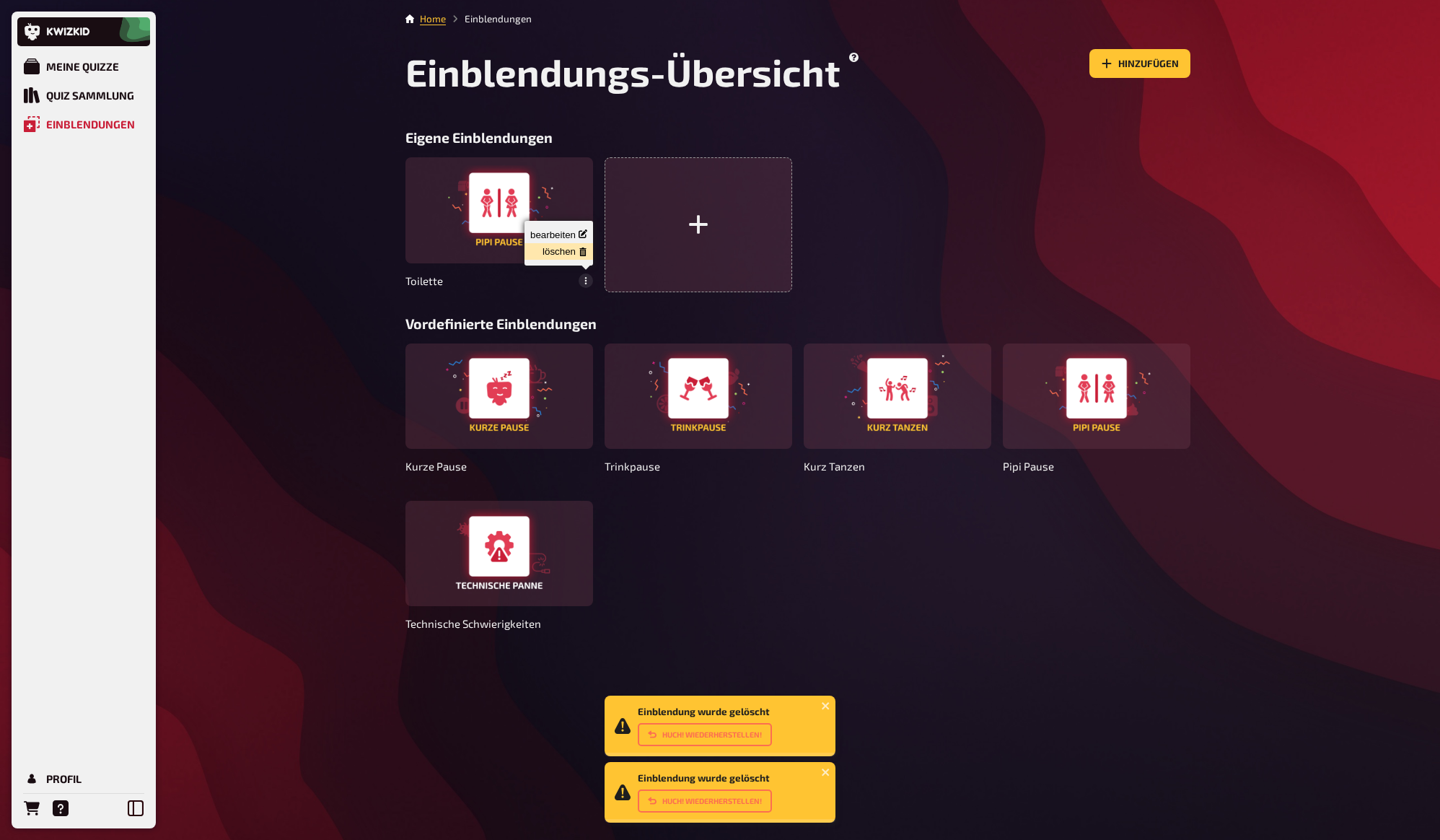
click at [554, 250] on div "löschen" at bounding box center [559, 251] width 57 height 11
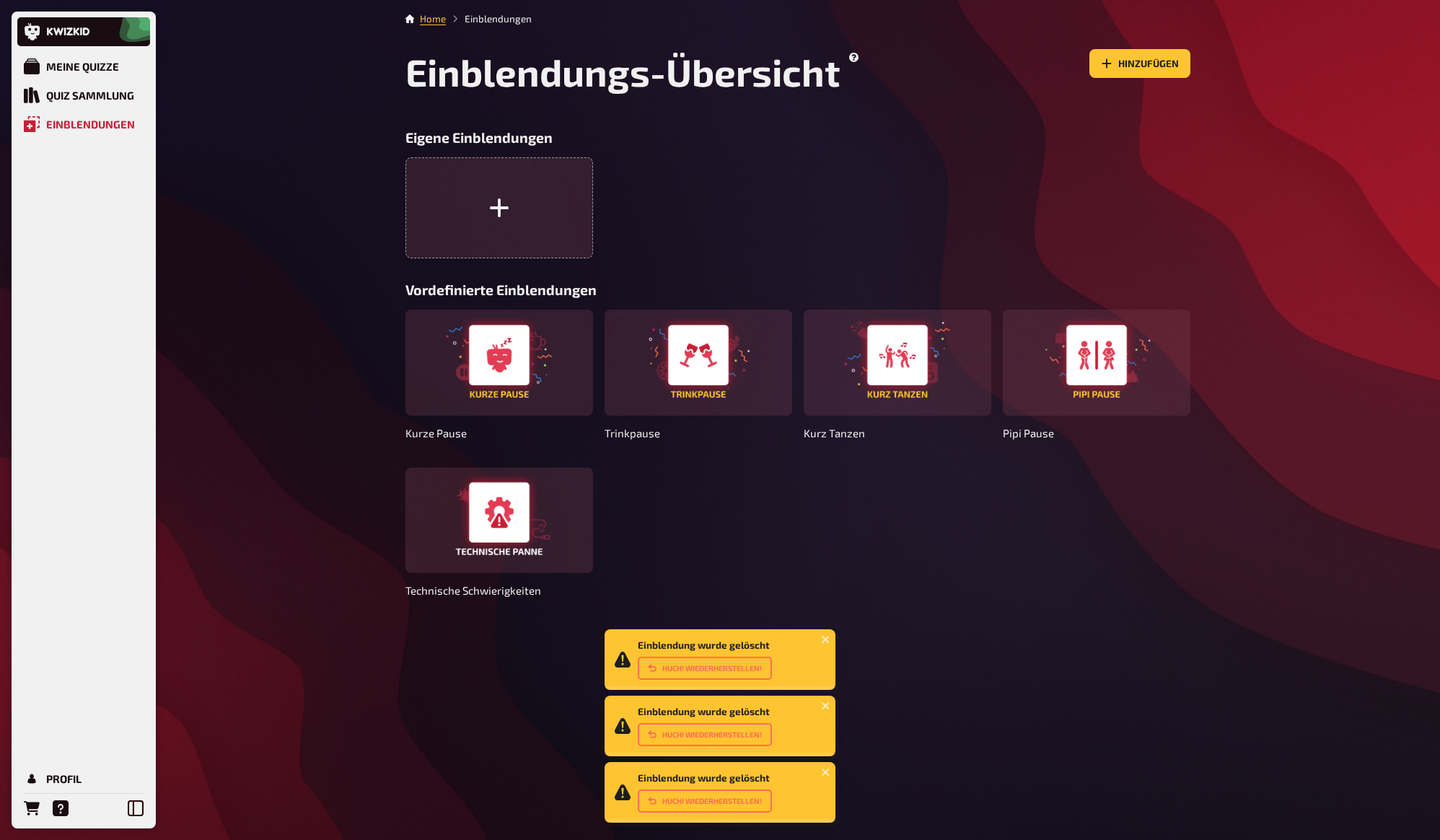
click at [312, 256] on div "Meine Quizze Quiz Sammlung Einblendungen Profil Einblendung wurde gelöscht Huch…" at bounding box center [720, 420] width 1440 height 840
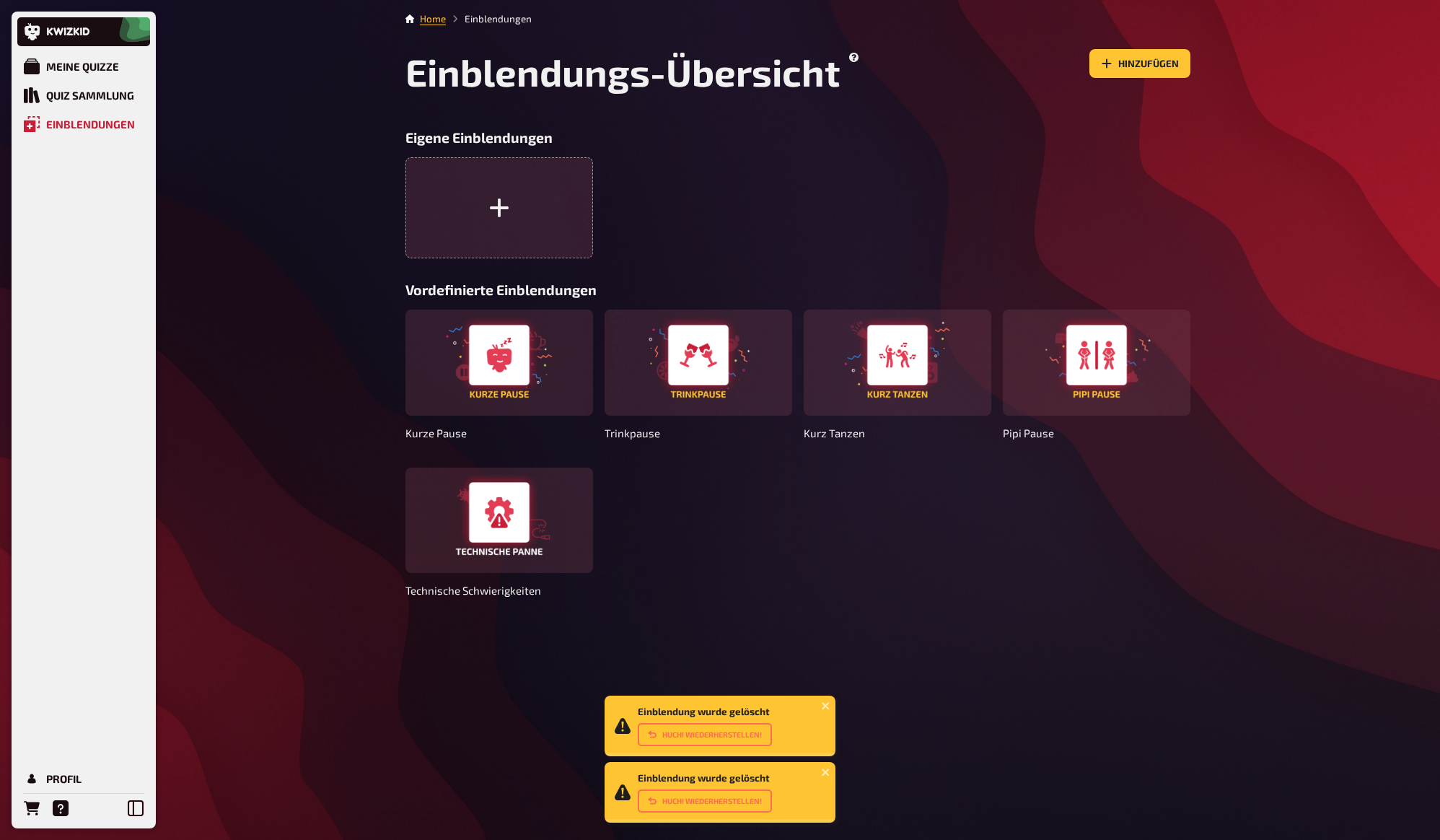
click at [354, 291] on div "Meine Quizze Quiz Sammlung Einblendungen Profil Einblendung wurde gelöscht Huch…" at bounding box center [720, 420] width 1440 height 840
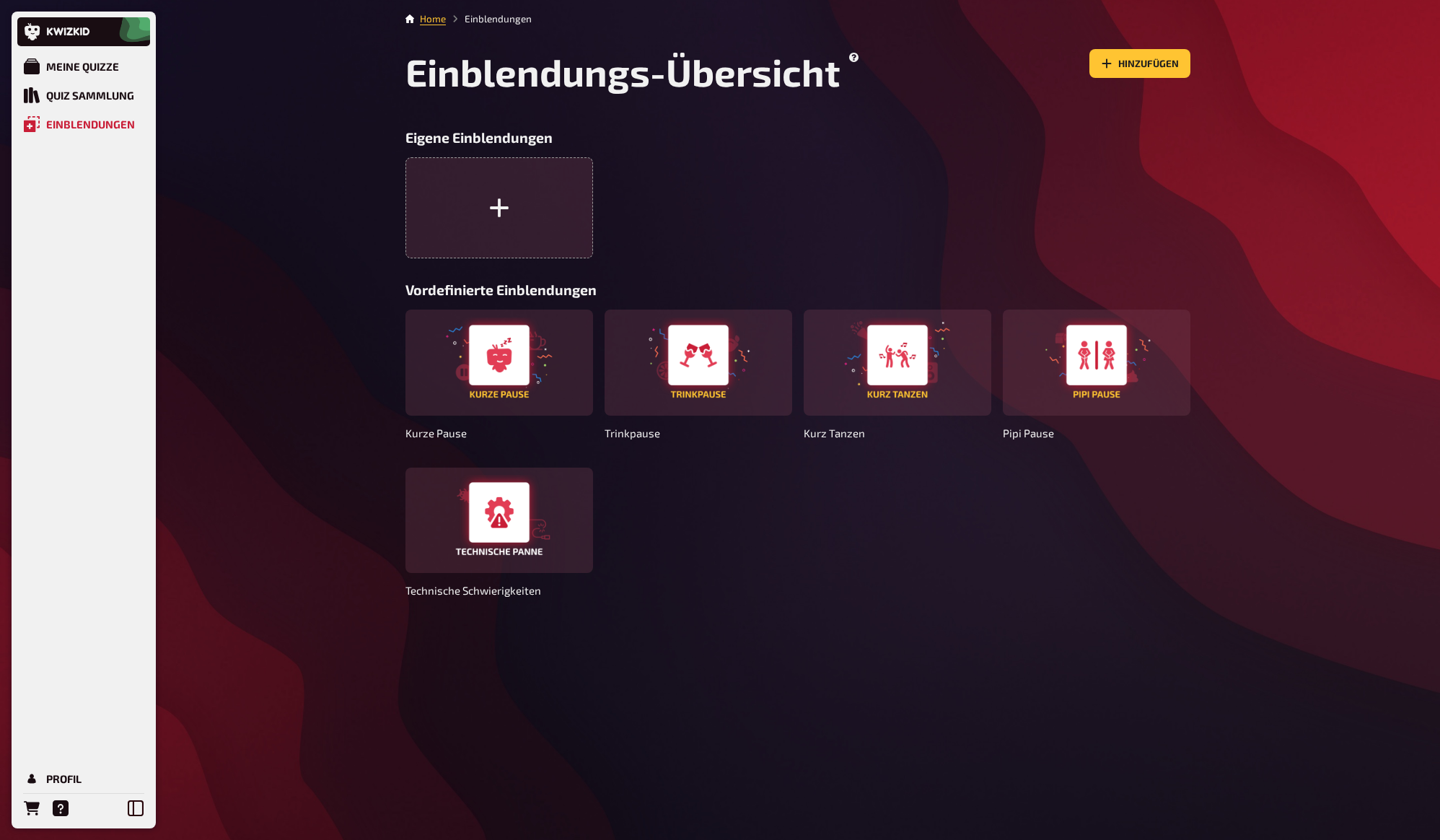
click at [353, 291] on div "Meine Quizze Quiz Sammlung Einblendungen Profil Home Einblendungen Einblendungs…" at bounding box center [720, 420] width 1440 height 840
click at [58, 772] on div "Profil" at bounding box center [63, 778] width 35 height 13
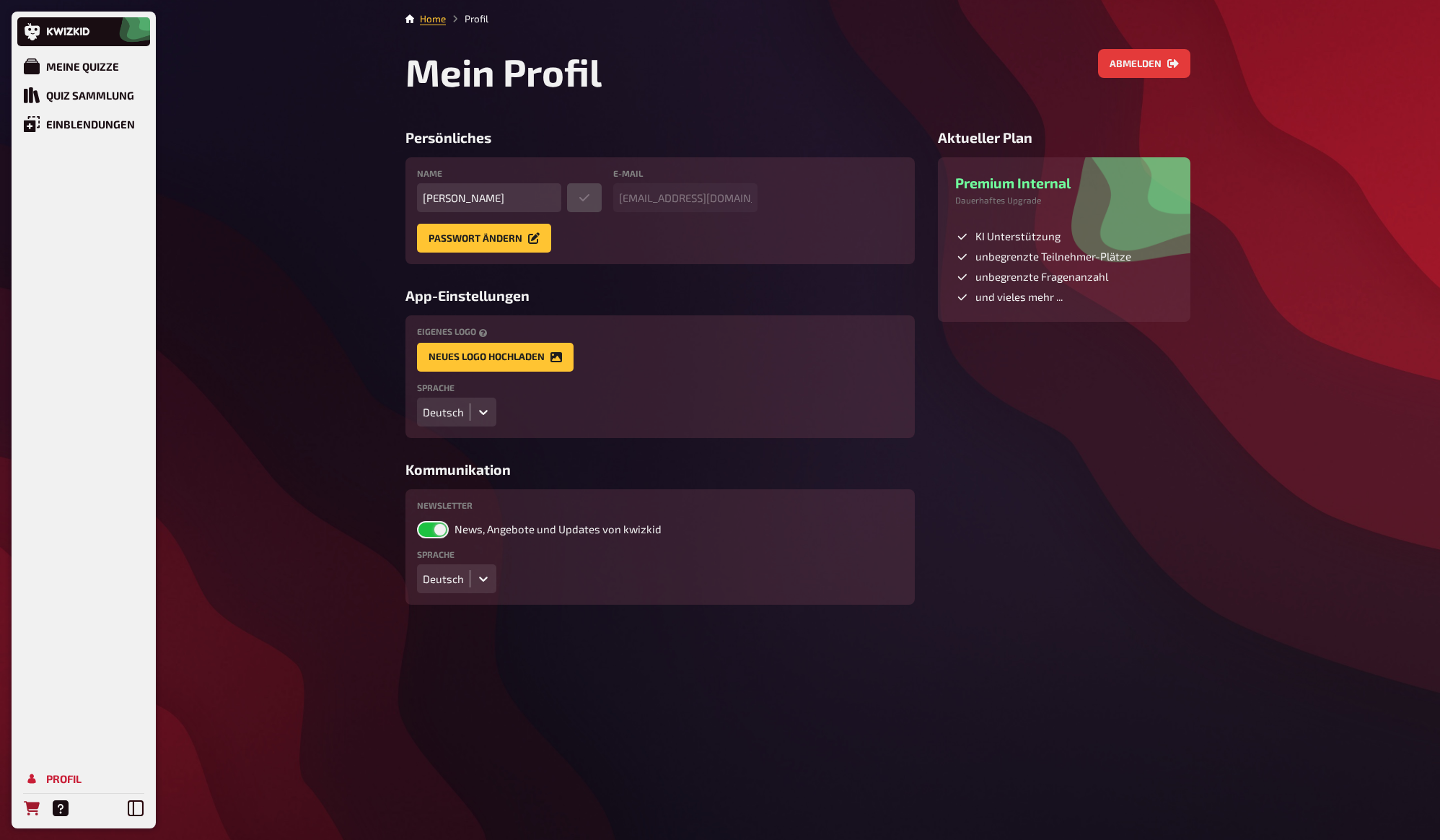
click at [31, 814] on icon "Bestellungen" at bounding box center [32, 808] width 16 height 16
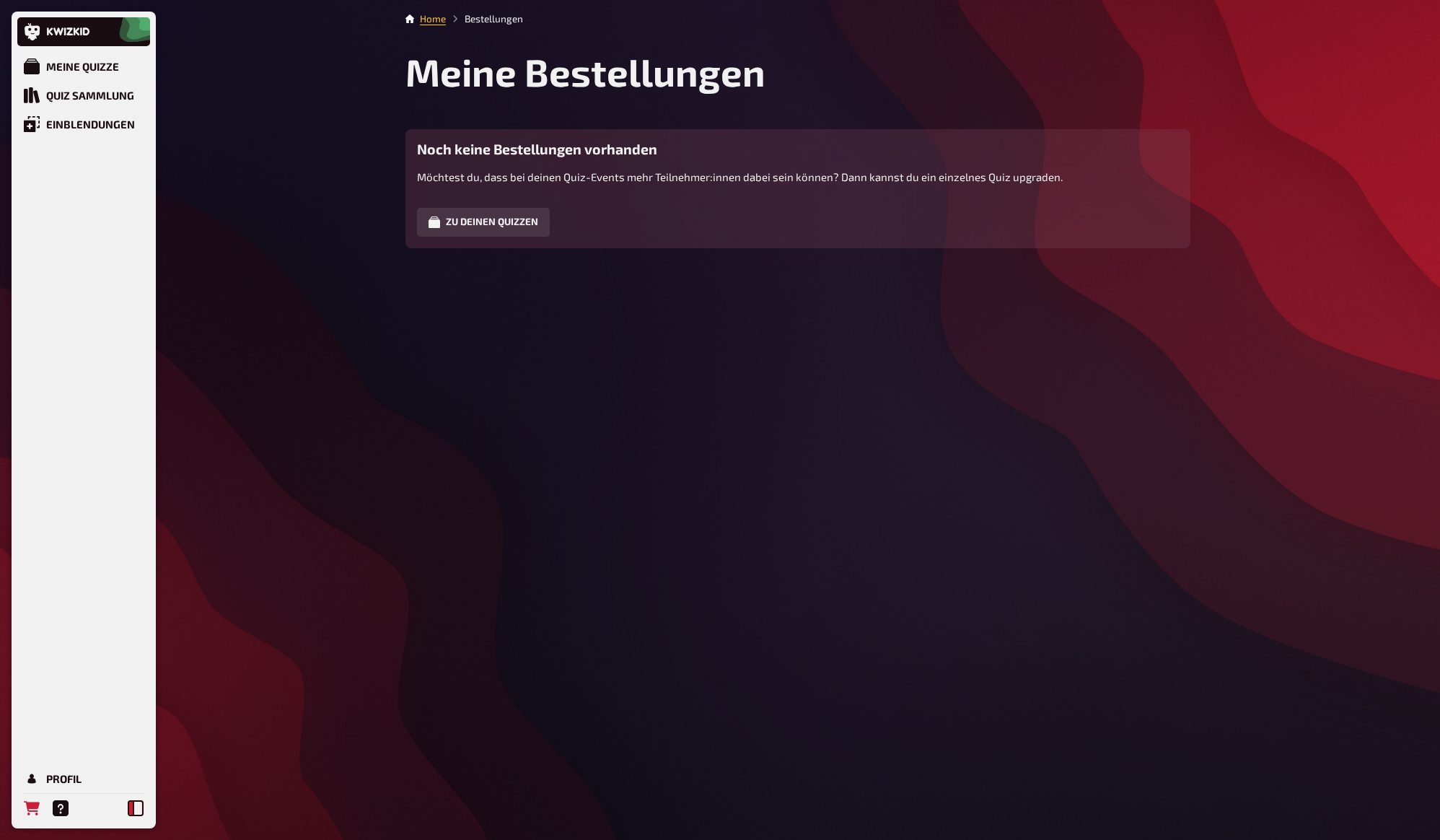
click at [138, 811] on icon at bounding box center [135, 808] width 16 height 16
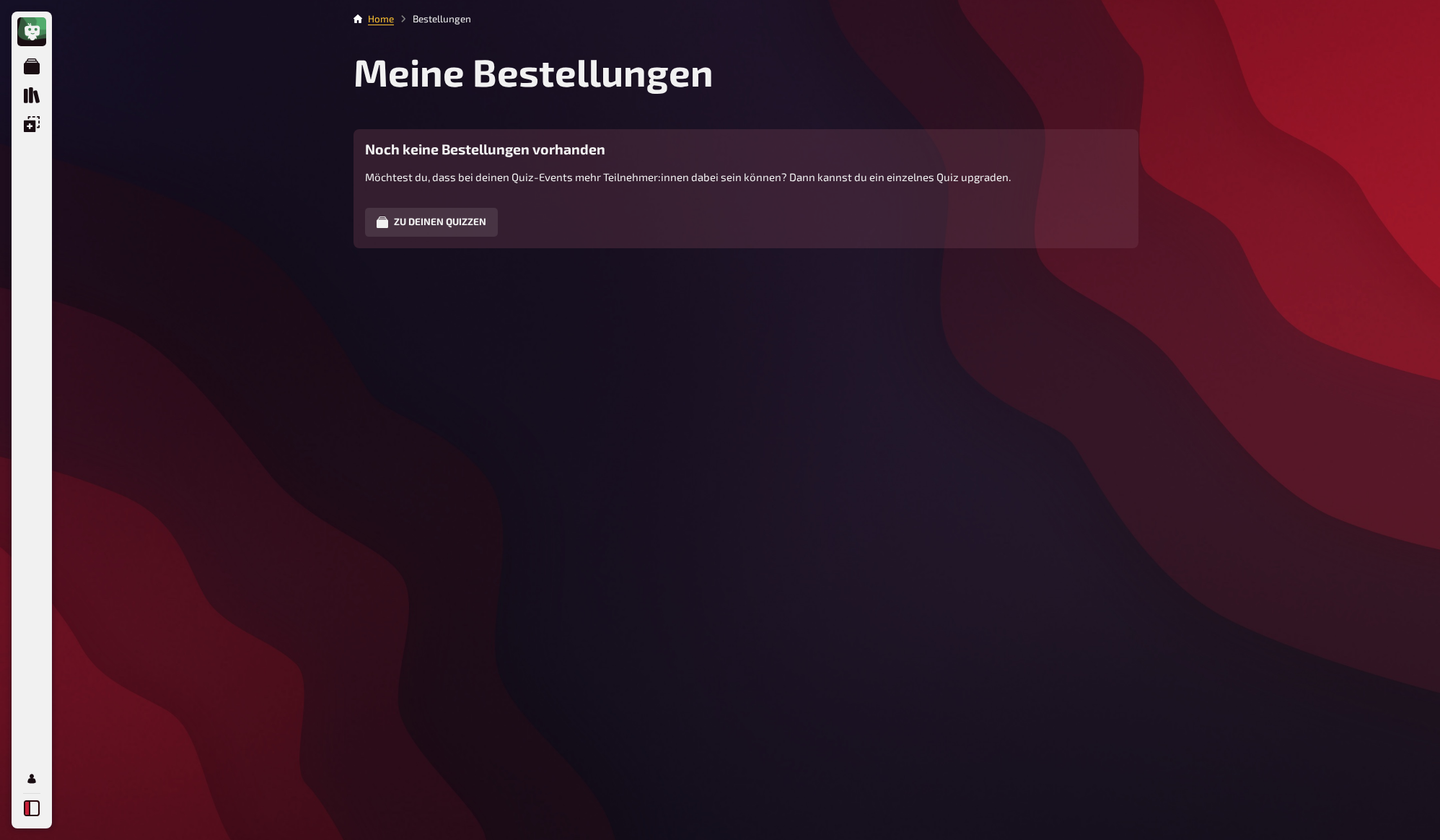
click at [40, 814] on button at bounding box center [31, 807] width 29 height 29
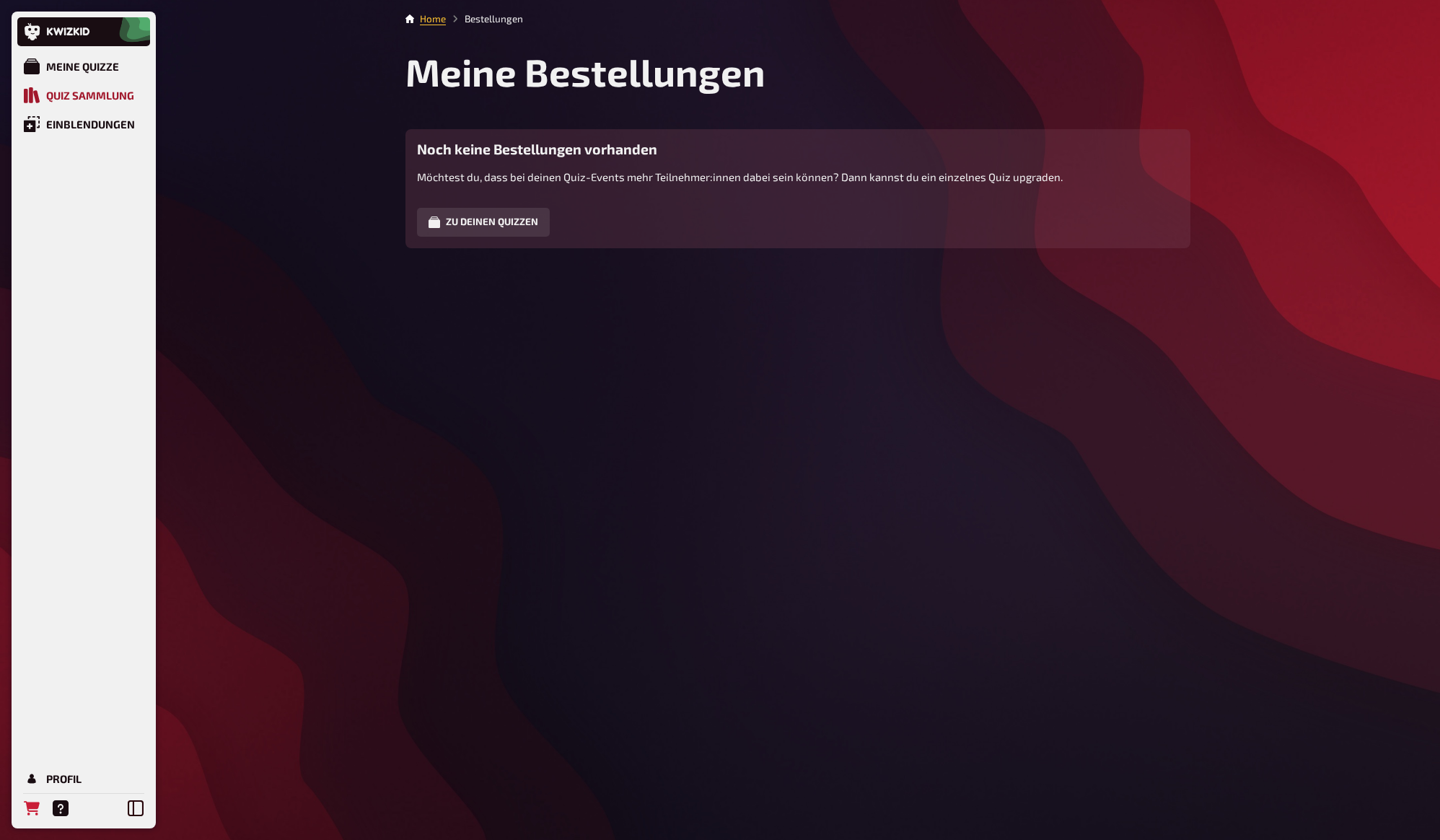
click at [67, 96] on div "Quiz Sammlung" at bounding box center [89, 95] width 88 height 13
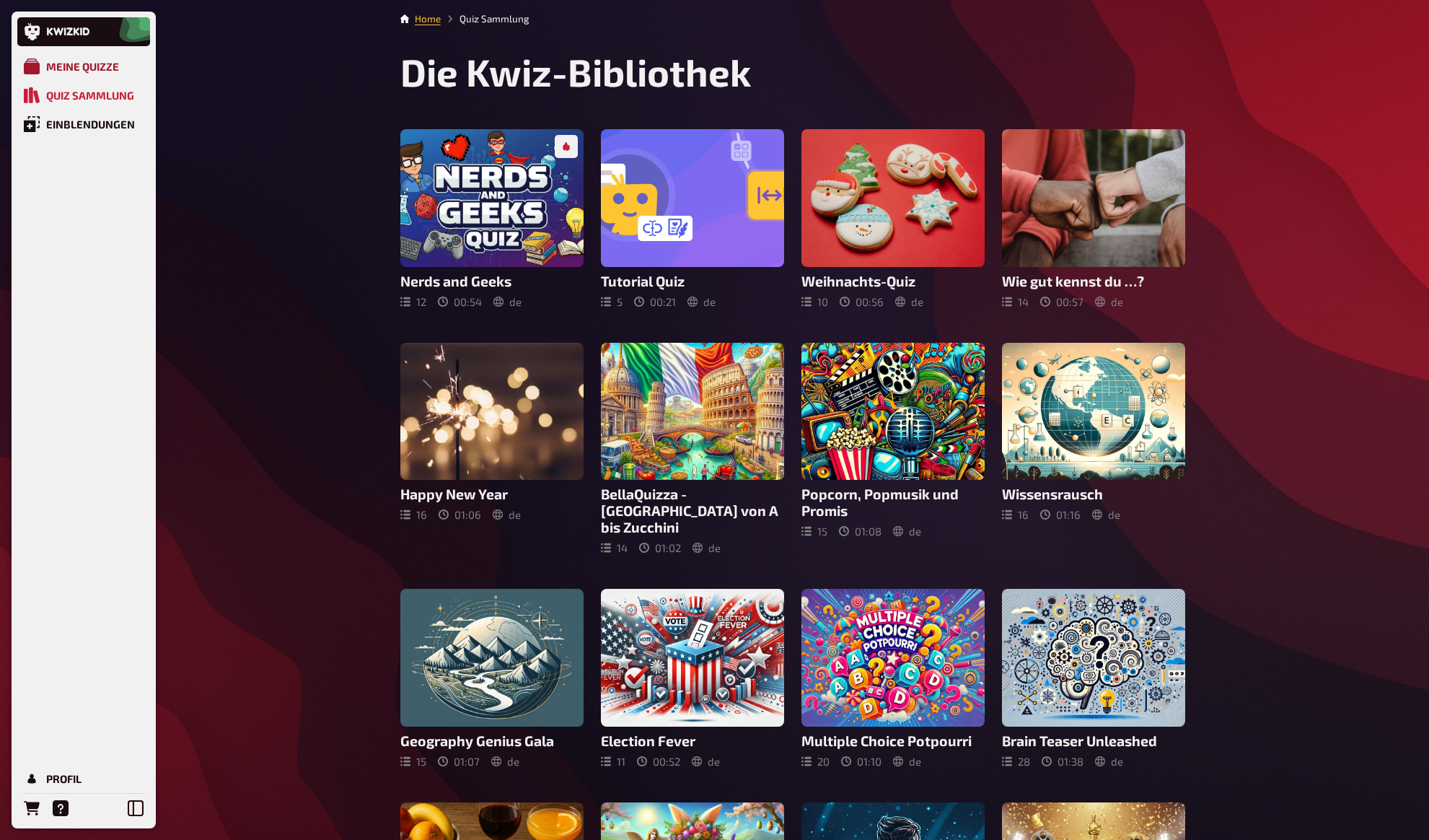
click at [104, 61] on div "Meine Quizze" at bounding box center [82, 66] width 73 height 13
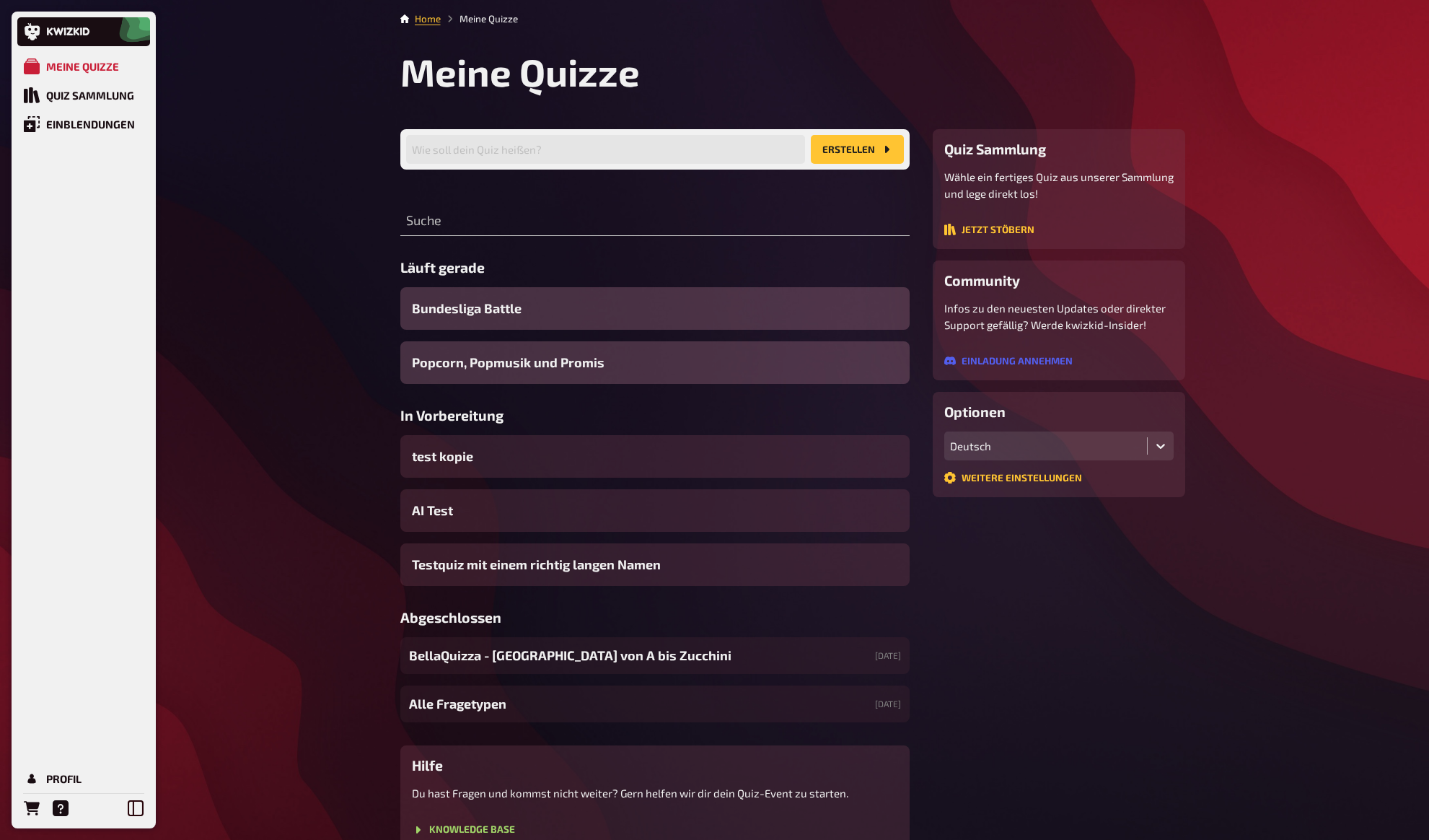
click at [292, 248] on div "Meine Quizze Quiz Sammlung Einblendungen Profil Home Meine Quizze Meine Quizze …" at bounding box center [714, 459] width 1429 height 919
click at [291, 243] on div "Meine Quizze Quiz Sammlung Einblendungen Profil Home Meine Quizze Meine Quizze …" at bounding box center [714, 459] width 1429 height 919
click at [78, 21] on link at bounding box center [83, 31] width 133 height 29
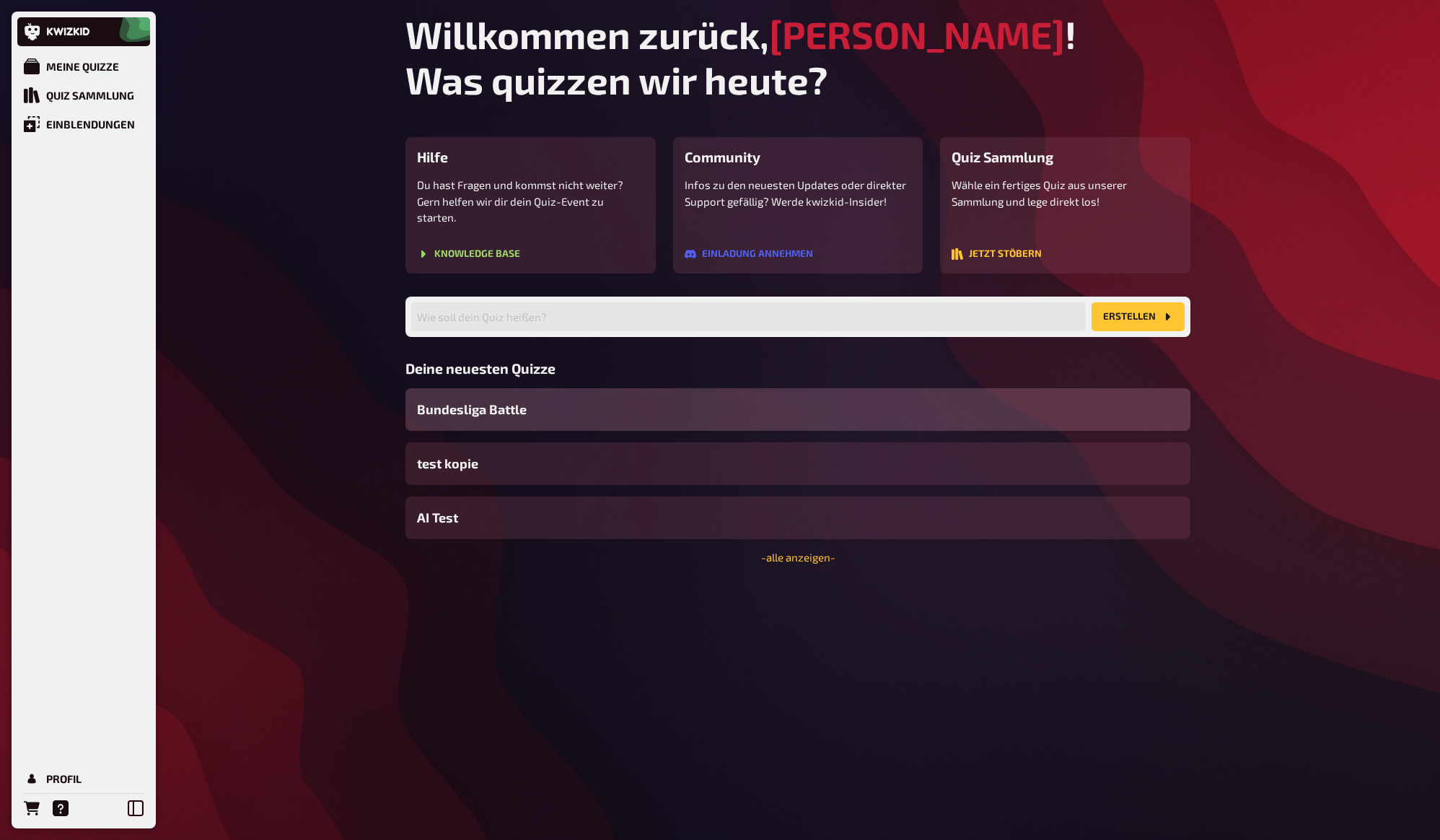
click at [275, 351] on div "Meine Quizze Quiz Sammlung Einblendungen Profil Willkommen zurück, [PERSON_NAME…" at bounding box center [720, 420] width 1440 height 840
click at [1050, 606] on div "Willkommen zurück, [PERSON_NAME] ! Was quizzen wir [DATE]? Hilfe Du hast Fragen…" at bounding box center [797, 420] width 808 height 840
click at [1029, 597] on div "Willkommen zurück, [PERSON_NAME] ! Was quizzen wir [DATE]? Hilfe Du hast Fragen…" at bounding box center [797, 420] width 808 height 840
click at [937, 569] on div "Willkommen zurück, [PERSON_NAME] ! Was quizzen wir [DATE]? Hilfe Du hast Fragen…" at bounding box center [797, 420] width 808 height 840
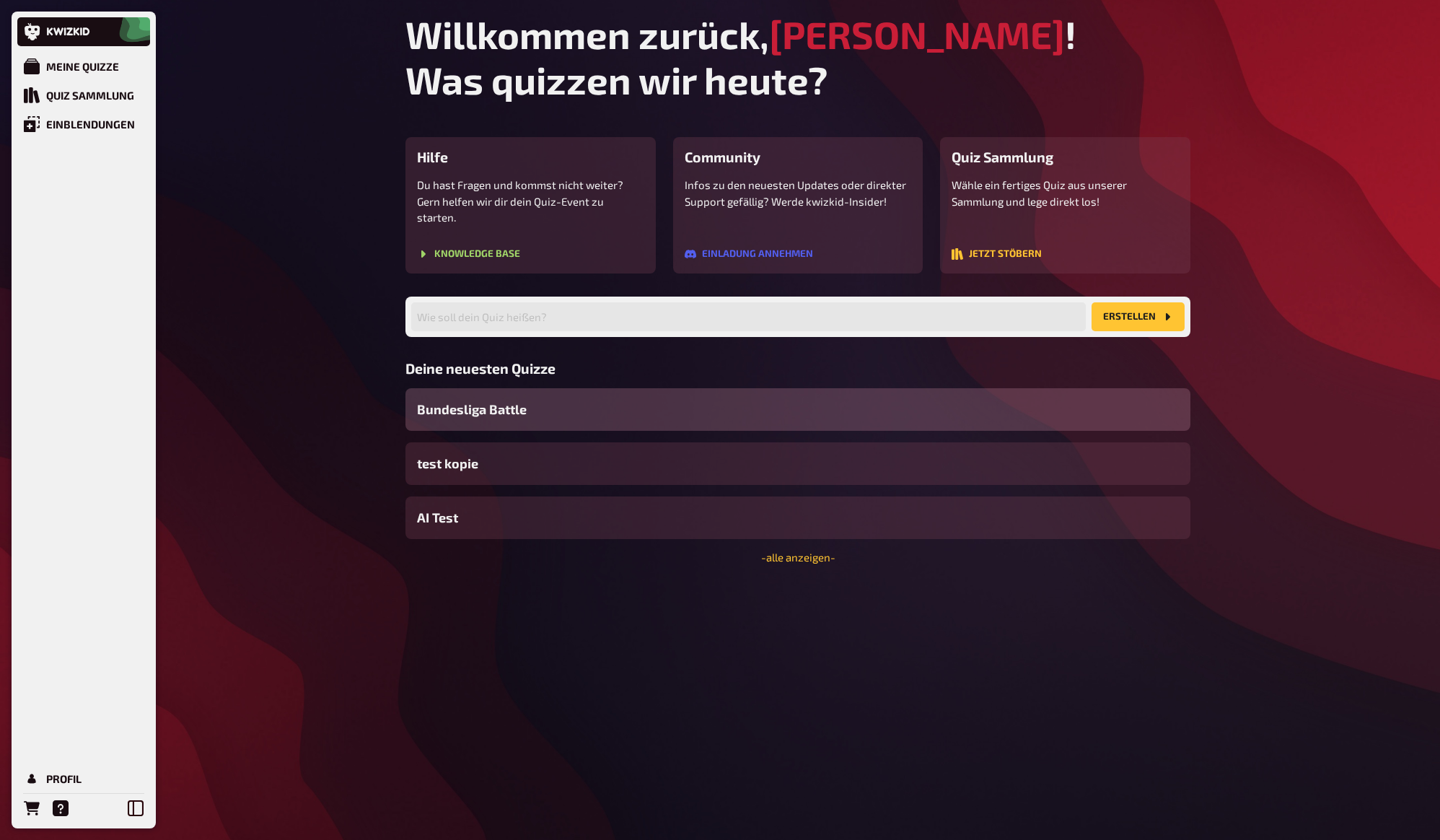
click at [937, 587] on div "Willkommen zurück, [PERSON_NAME] ! Was quizzen wir [DATE]? Hilfe Du hast Fragen…" at bounding box center [797, 420] width 808 height 840
